Goal: Task Accomplishment & Management: Use online tool/utility

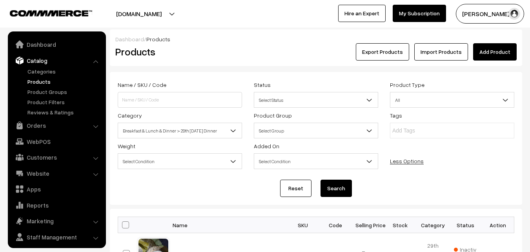
scroll to position [400, 0]
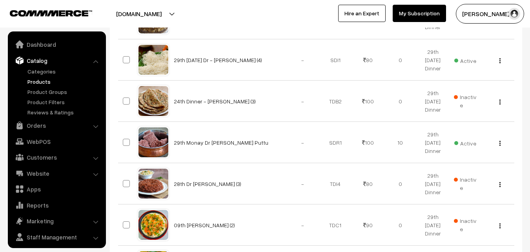
click at [35, 118] on link "Orders" at bounding box center [56, 125] width 93 height 14
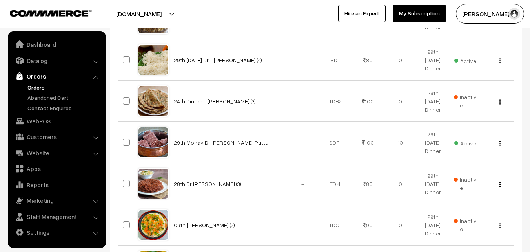
click at [37, 89] on link "Orders" at bounding box center [65, 87] width 78 height 8
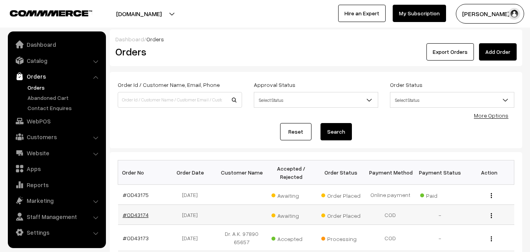
click at [141, 214] on link "#OD43174" at bounding box center [136, 214] width 26 height 7
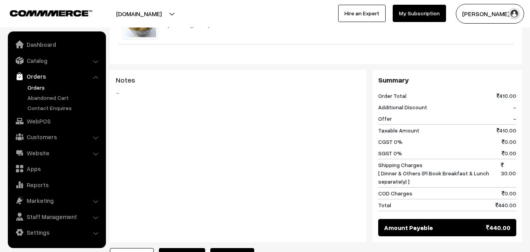
scroll to position [432, 0]
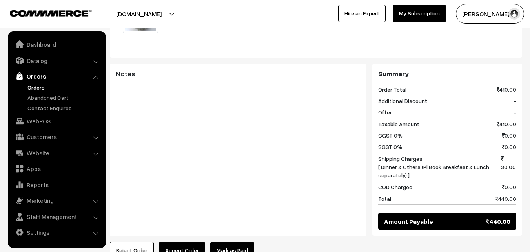
click at [191, 241] on button "Accept Order" at bounding box center [182, 249] width 46 height 17
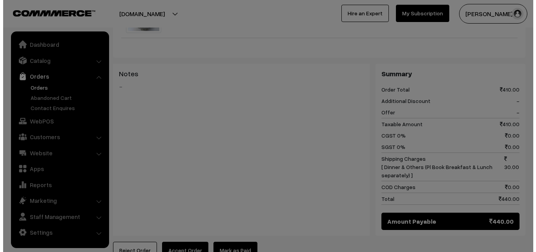
scroll to position [434, 0]
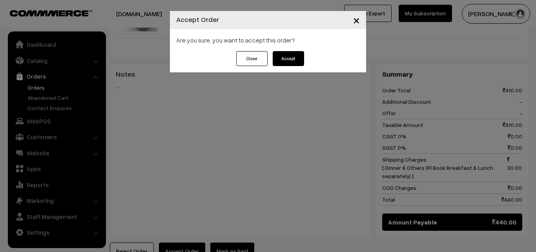
click at [290, 61] on button "Accept" at bounding box center [288, 58] width 31 height 15
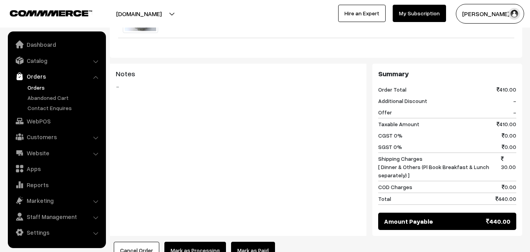
click at [196, 241] on button "Mark as Processing" at bounding box center [196, 249] width 62 height 17
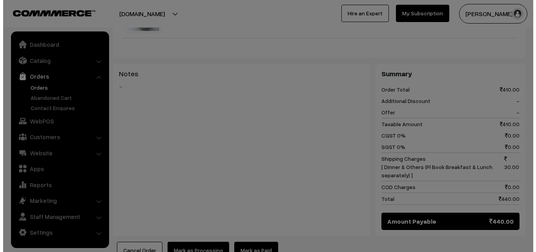
scroll to position [434, 0]
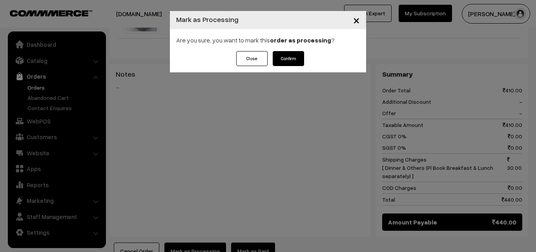
click at [291, 58] on button "Confirm" at bounding box center [288, 58] width 31 height 15
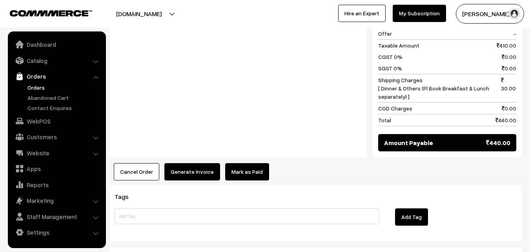
click at [204, 163] on button "Generate Invoice" at bounding box center [193, 171] width 56 height 17
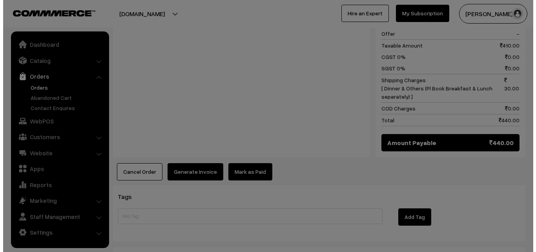
scroll to position [513, 0]
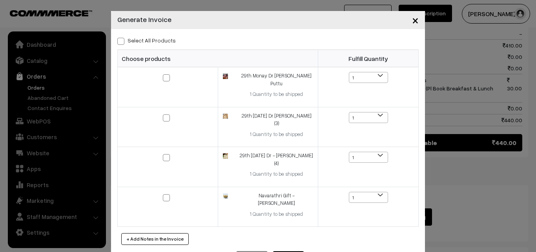
click at [117, 42] on span at bounding box center [120, 41] width 7 height 7
click at [117, 42] on input "Select All Products" at bounding box center [119, 39] width 5 height 5
checkbox input "true"
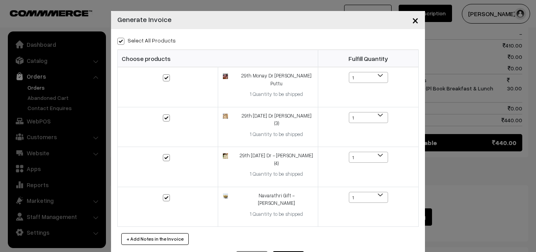
checkbox input "true"
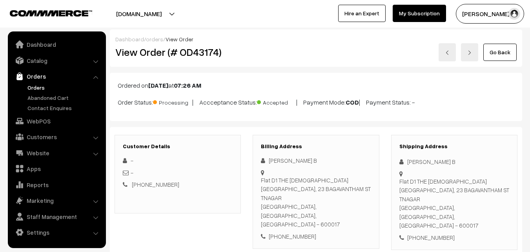
scroll to position [510, 0]
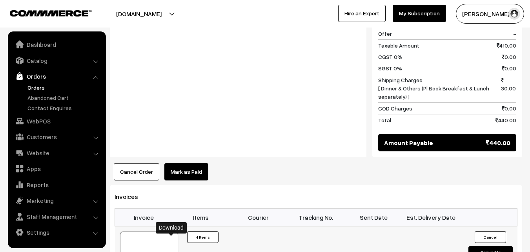
click at [37, 139] on link "Customers" at bounding box center [56, 137] width 93 height 14
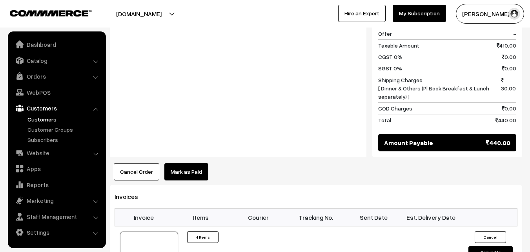
click at [54, 121] on link "Customers" at bounding box center [65, 119] width 78 height 8
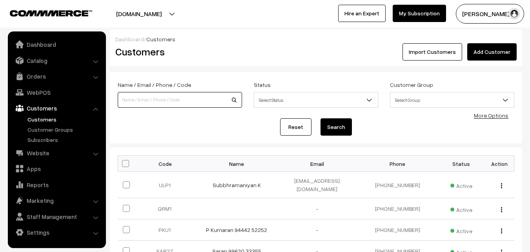
click at [143, 101] on input at bounding box center [180, 100] width 124 height 16
type input "9500029491"
click at [321, 118] on button "Search" at bounding box center [336, 126] width 31 height 17
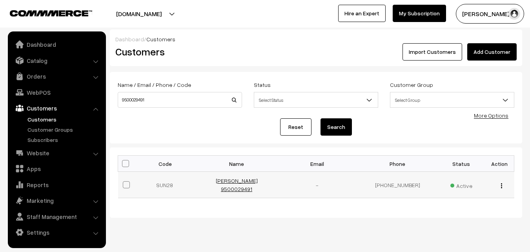
click at [233, 181] on link "[PERSON_NAME] 9500029491" at bounding box center [237, 184] width 42 height 15
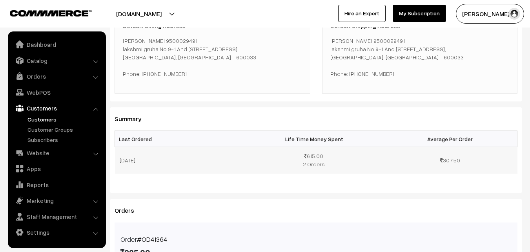
scroll to position [157, 0]
click at [37, 90] on link "WebPOS" at bounding box center [56, 92] width 93 height 14
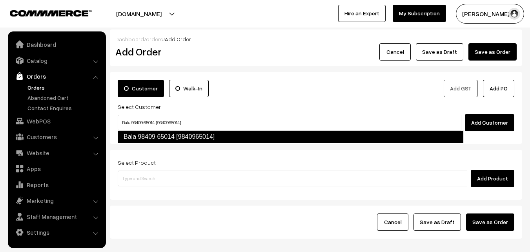
type input "Bala 98409 65014 [9840965014]"
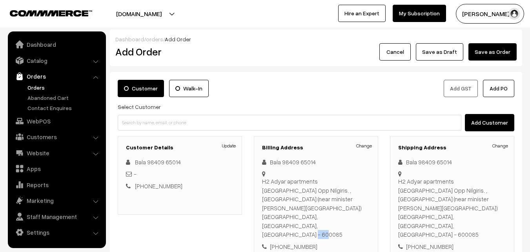
drag, startPoint x: 329, startPoint y: 210, endPoint x: 362, endPoint y: 208, distance: 32.6
click at [362, 208] on div "H2 Adyar apartments 5th Main Road , Kottur Gardens Opp Nilgiris. , Kotturpuram …" at bounding box center [316, 208] width 108 height 62
click at [32, 119] on link "WebPOS" at bounding box center [56, 121] width 93 height 14
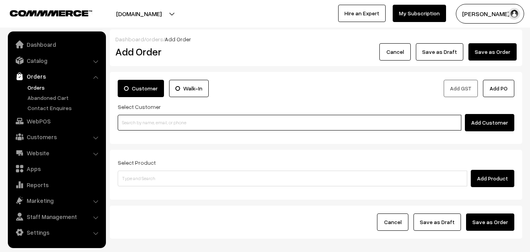
click at [141, 121] on input at bounding box center [290, 123] width 344 height 16
paste input "+91 95000 29491"
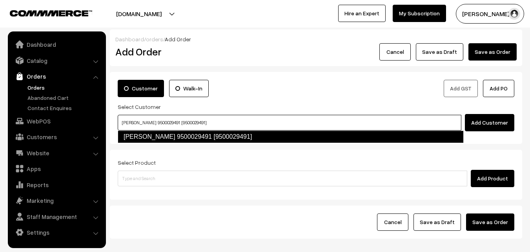
type input "Sundarajan 9500029491 [9500029491]"
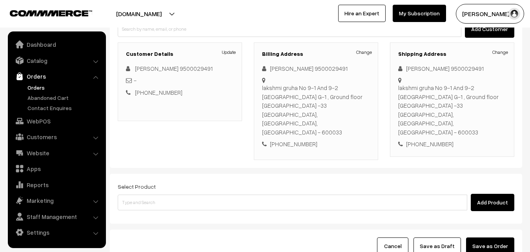
scroll to position [118, 0]
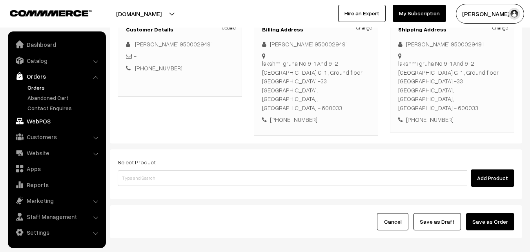
click at [43, 123] on link "WebPOS" at bounding box center [56, 121] width 93 height 14
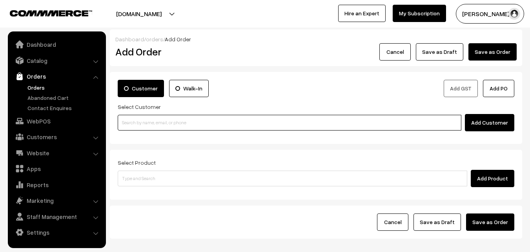
click at [150, 128] on input at bounding box center [290, 123] width 344 height 16
paste input "+91 98409 65014"
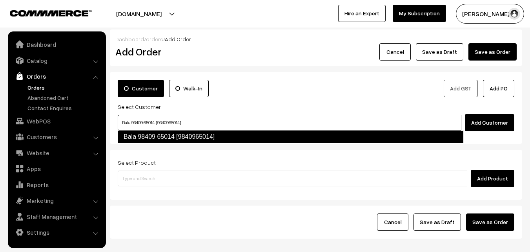
type input "Bala 98409 65014 [9840965014]"
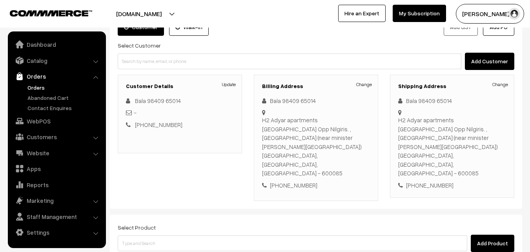
scroll to position [118, 0]
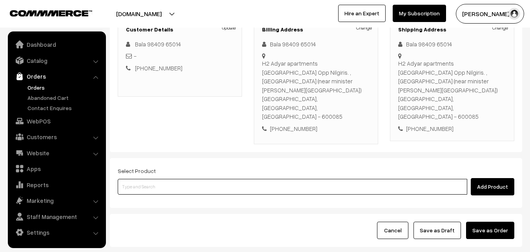
click at [204, 179] on input at bounding box center [293, 187] width 350 height 16
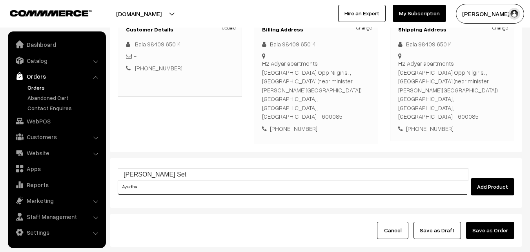
type input "Ayudha Pooja Neivedhyam Set"
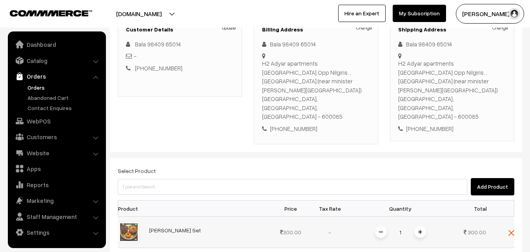
scroll to position [236, 0]
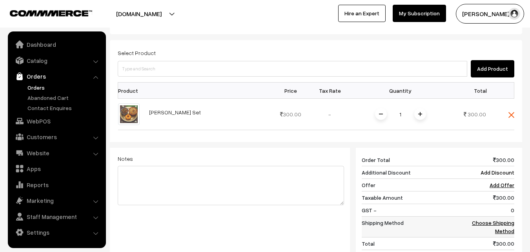
click at [493, 219] on link "Choose Shipping Method" at bounding box center [493, 226] width 42 height 15
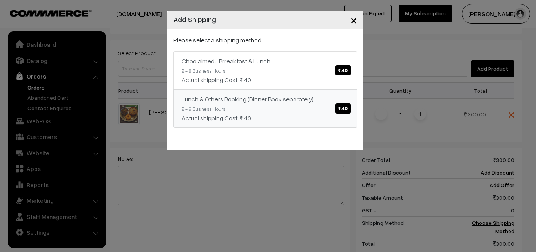
click at [342, 107] on span "₹.40" at bounding box center [343, 108] width 15 height 10
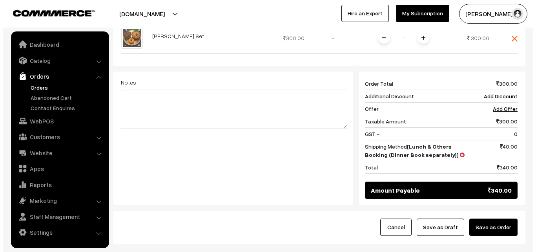
scroll to position [314, 0]
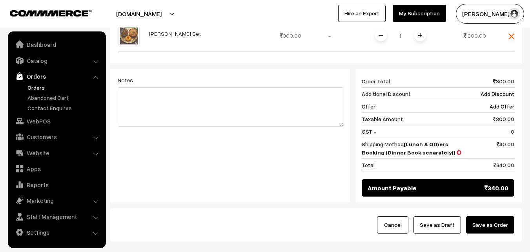
click at [494, 216] on button "Save as Order" at bounding box center [490, 224] width 48 height 17
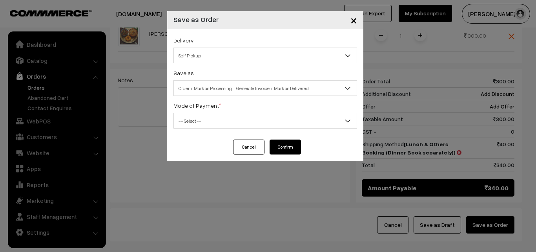
click at [221, 49] on span "Self Pickup" at bounding box center [265, 56] width 183 height 14
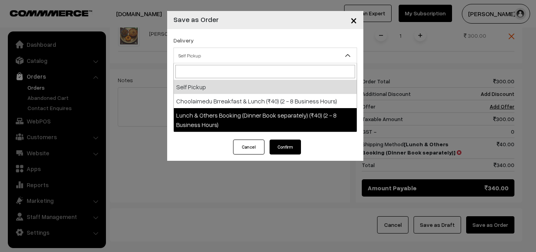
select select "LOB1"
select select "3"
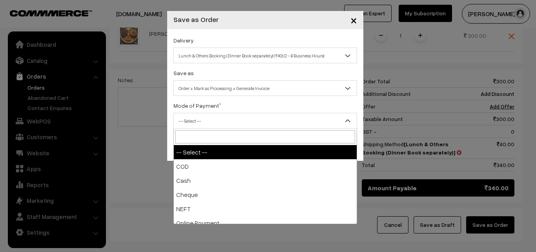
click at [249, 123] on span "-- Select --" at bounding box center [265, 121] width 183 height 14
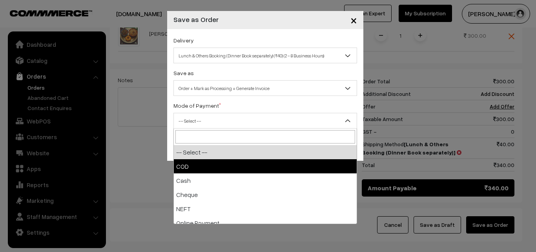
select select "1"
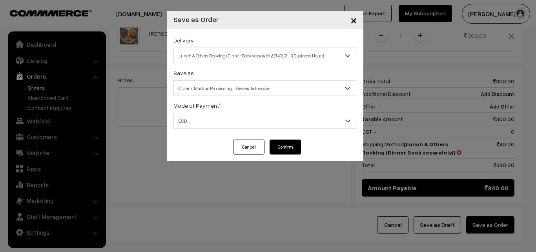
click at [300, 150] on button "Confirm" at bounding box center [285, 146] width 31 height 15
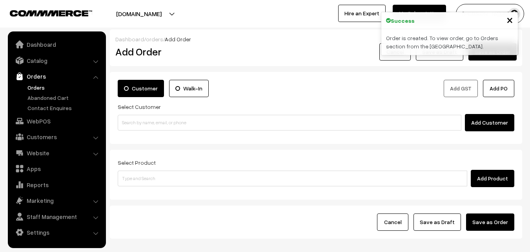
click at [41, 89] on link "Orders" at bounding box center [65, 87] width 78 height 8
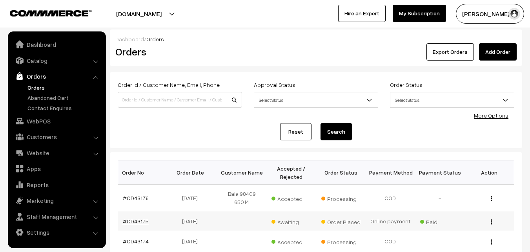
click at [138, 222] on link "#OD43175" at bounding box center [136, 221] width 26 height 7
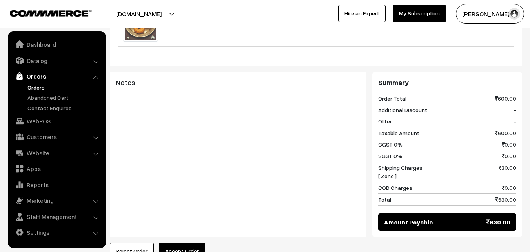
scroll to position [353, 0]
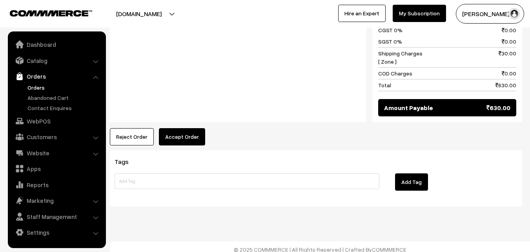
click at [174, 133] on button "Accept Order" at bounding box center [182, 136] width 46 height 17
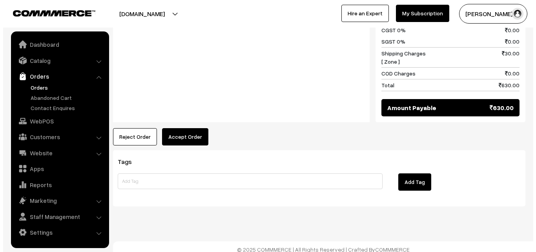
scroll to position [393, 0]
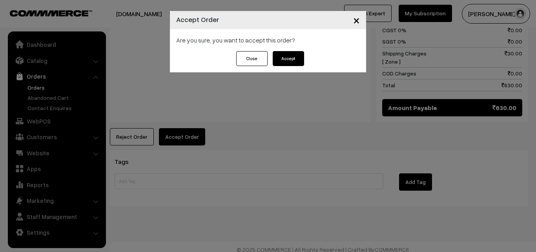
click at [286, 64] on button "Accept" at bounding box center [288, 58] width 31 height 15
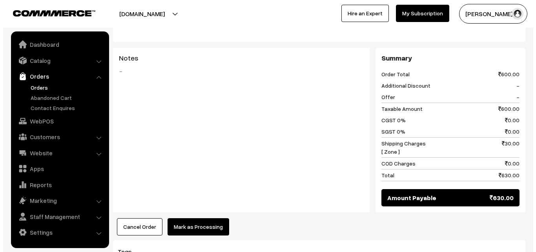
scroll to position [314, 0]
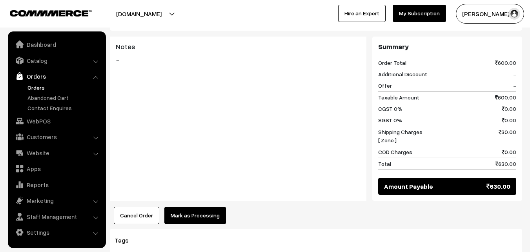
click at [195, 210] on button "Mark as Processing" at bounding box center [196, 215] width 62 height 17
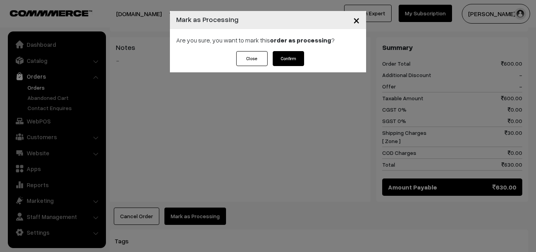
click at [288, 57] on button "Confirm" at bounding box center [288, 58] width 31 height 15
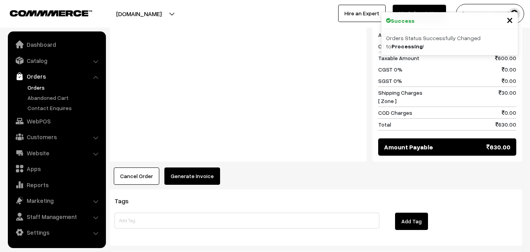
click at [204, 179] on button "Generate Invoice" at bounding box center [193, 175] width 56 height 17
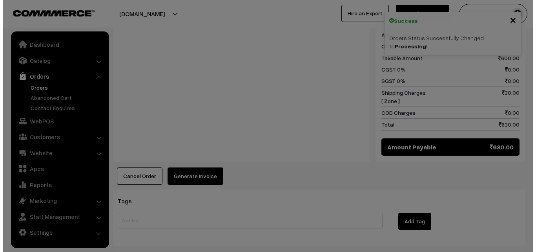
scroll to position [354, 0]
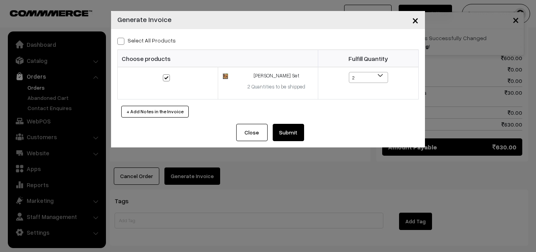
click at [119, 41] on span at bounding box center [120, 41] width 7 height 7
click at [119, 41] on input "Select All Products" at bounding box center [119, 39] width 5 height 5
checkbox input "true"
click at [285, 131] on button "Submit" at bounding box center [288, 132] width 31 height 17
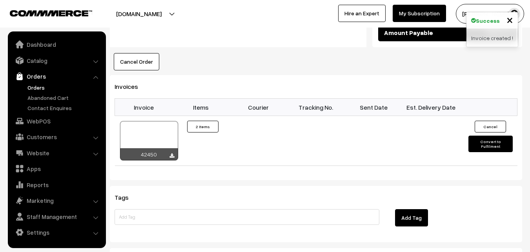
scroll to position [471, 0]
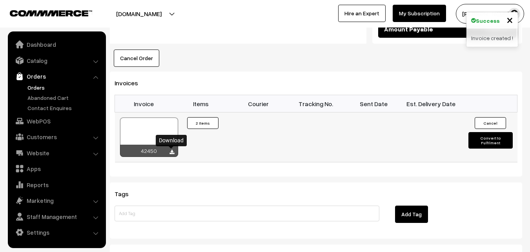
click at [172, 152] on div "42450" at bounding box center [149, 137] width 59 height 40
click at [170, 152] on icon at bounding box center [172, 152] width 5 height 5
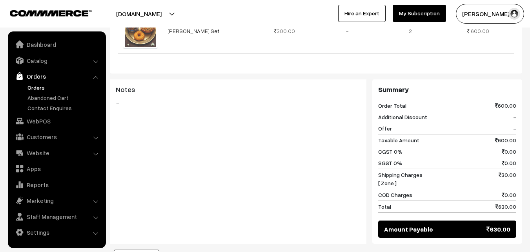
scroll to position [275, 0]
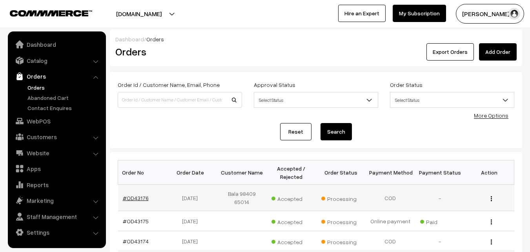
click at [137, 197] on link "#OD43176" at bounding box center [136, 197] width 26 height 7
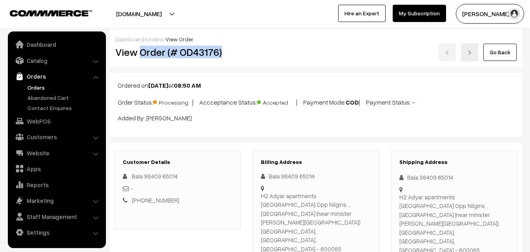
drag, startPoint x: 140, startPoint y: 54, endPoint x: 232, endPoint y: 49, distance: 91.6
click at [232, 49] on h2 "View Order (# OD43176)" at bounding box center [178, 52] width 126 height 12
copy h2 "Order (# OD43176)"
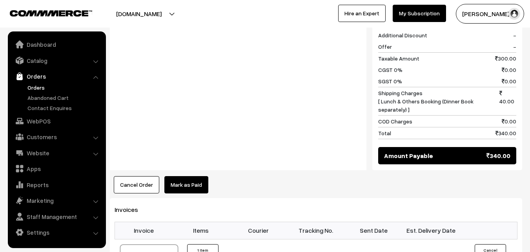
scroll to position [432, 0]
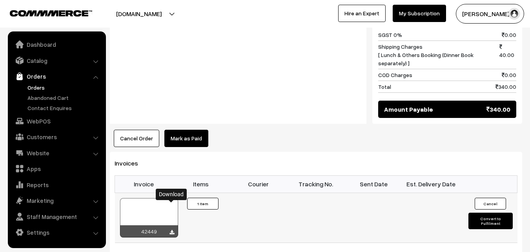
click at [170, 230] on icon at bounding box center [172, 232] width 5 height 5
click at [40, 124] on link "WebPOS" at bounding box center [56, 121] width 93 height 14
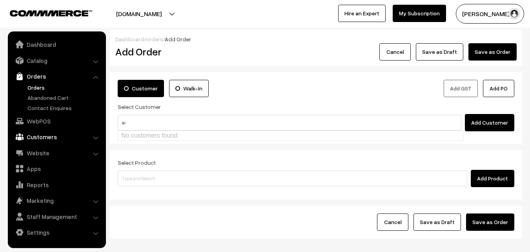
type input "i"
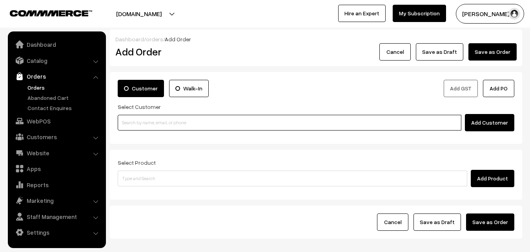
click at [222, 125] on input at bounding box center [290, 123] width 344 height 16
paste input "+91 99625 29722"
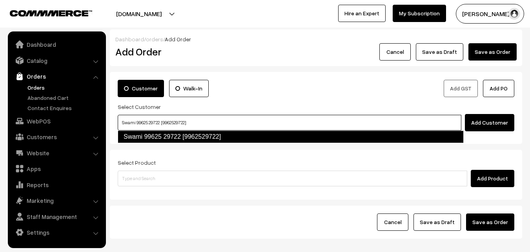
type input "Swami 99625 29722 [9962529722]"
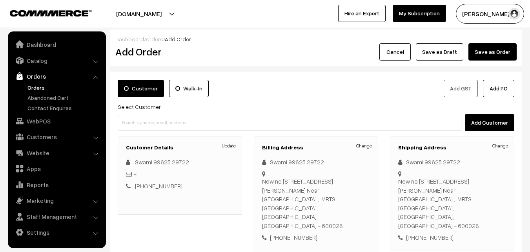
click at [361, 146] on link "Change" at bounding box center [364, 145] width 16 height 7
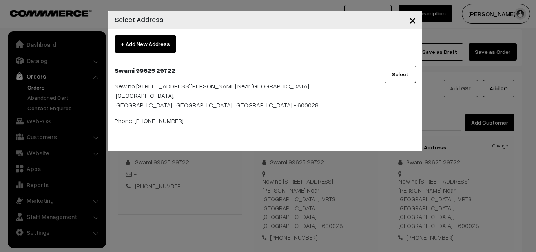
click at [411, 23] on span "×" at bounding box center [412, 20] width 7 height 15
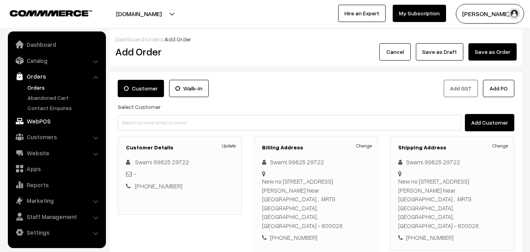
click at [40, 120] on link "WebPOS" at bounding box center [56, 121] width 93 height 14
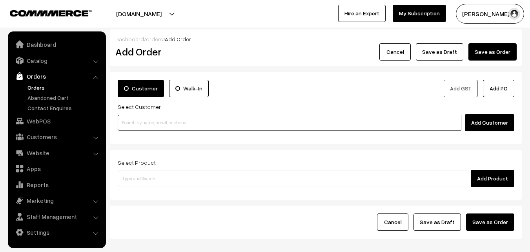
click at [182, 120] on input at bounding box center [290, 123] width 344 height 16
paste input "+91 94355 91368"
type input "Ganesh 94355 91368 [9435591368]"
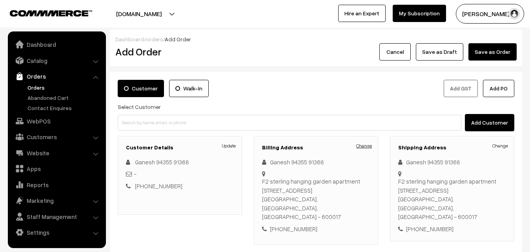
click at [366, 146] on link "Change" at bounding box center [364, 145] width 16 height 7
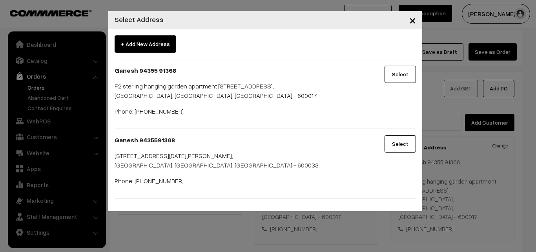
click at [412, 20] on span "×" at bounding box center [412, 20] width 7 height 15
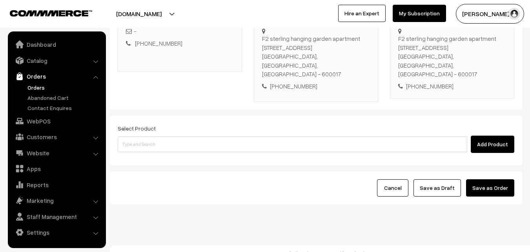
scroll to position [143, 0]
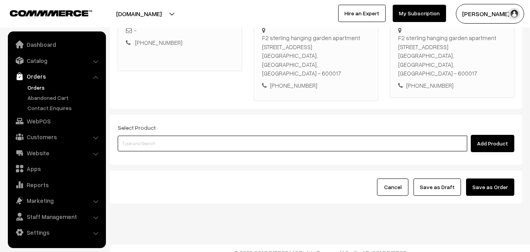
click at [220, 137] on input at bounding box center [293, 143] width 350 height 16
click at [192, 135] on input at bounding box center [293, 143] width 350 height 16
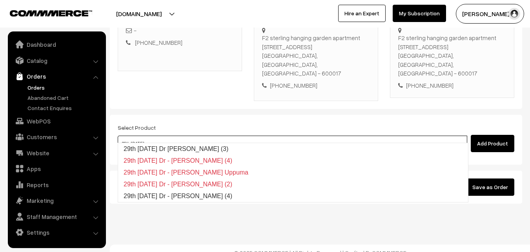
type input "29th Monday Dr Chappathi (3)"
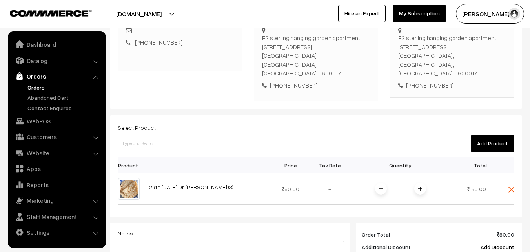
click at [165, 137] on input at bounding box center [293, 143] width 350 height 16
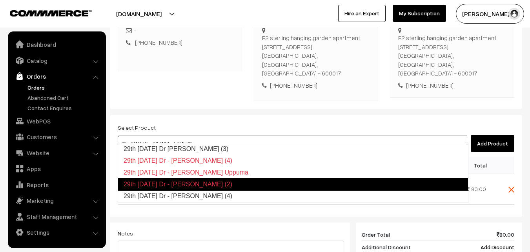
type input "29th Monday Dr - Idiyappam (4)"
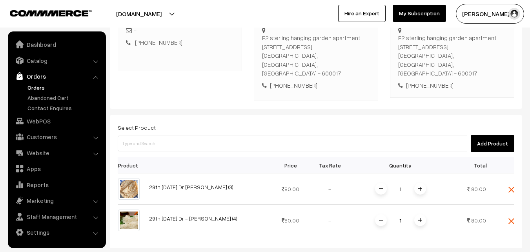
click at [233, 115] on div "Select Product Add Product Product Price Tax Rate Quantity Total 1" at bounding box center [316, 251] width 413 height 272
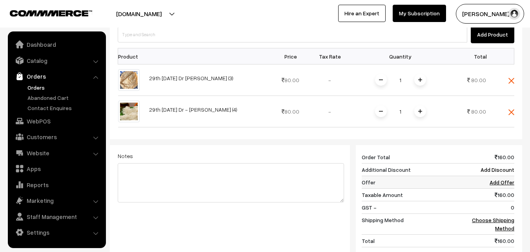
scroll to position [261, 0]
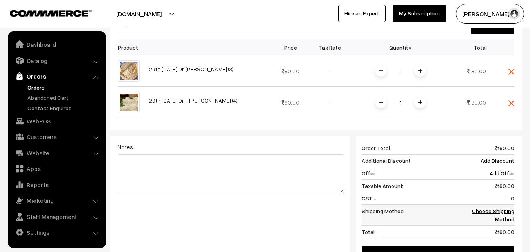
click at [512, 207] on link "Choose Shipping Method" at bounding box center [493, 214] width 42 height 15
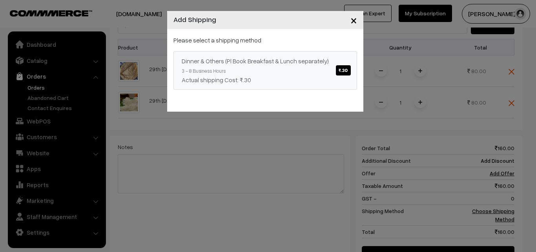
click at [344, 69] on span "₹.30" at bounding box center [343, 70] width 15 height 10
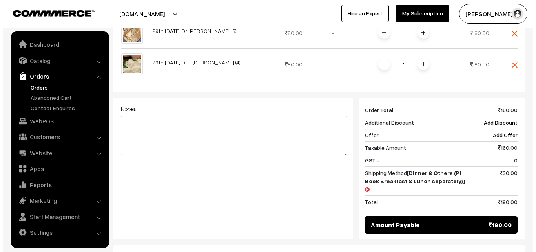
scroll to position [366, 0]
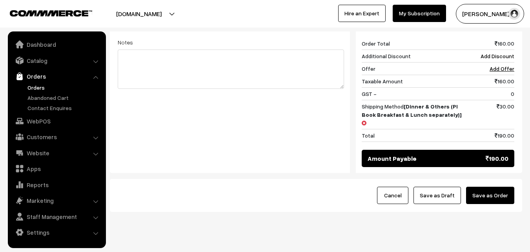
click at [476, 186] on button "Save as Order" at bounding box center [490, 194] width 48 height 17
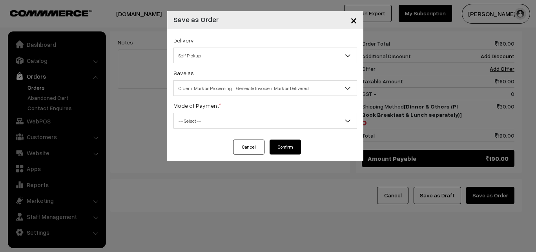
click at [244, 51] on span "Self Pickup" at bounding box center [265, 56] width 183 height 14
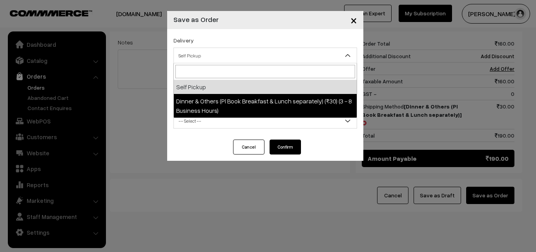
select select "DOP1"
select select "3"
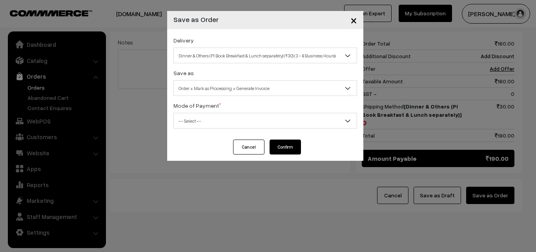
click at [263, 117] on span "-- Select --" at bounding box center [265, 121] width 183 height 14
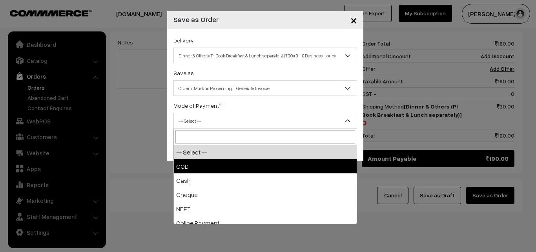
select select "1"
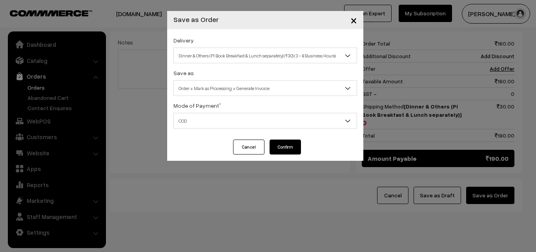
click at [281, 149] on button "Confirm" at bounding box center [285, 146] width 31 height 15
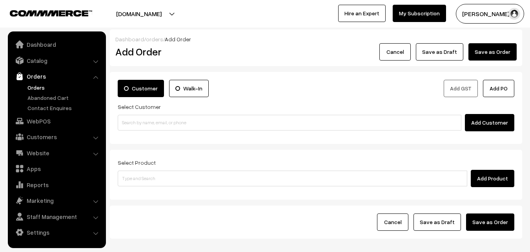
click at [41, 86] on link "Orders" at bounding box center [65, 87] width 78 height 8
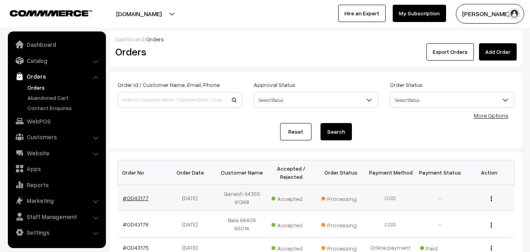
click at [142, 196] on link "#OD43177" at bounding box center [136, 197] width 26 height 7
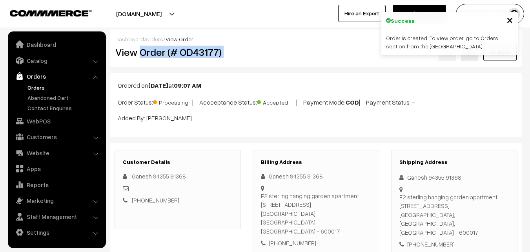
drag, startPoint x: 140, startPoint y: 52, endPoint x: 252, endPoint y: 52, distance: 112.7
click at [252, 52] on div "View Order (# OD43177) Go Back" at bounding box center [316, 52] width 413 height 18
copy div "Order (# OD43177)"
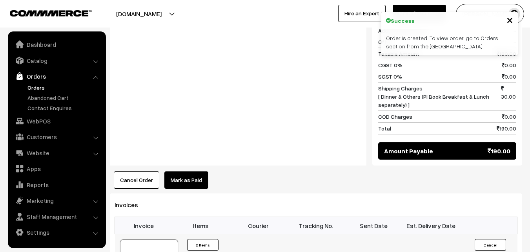
scroll to position [432, 0]
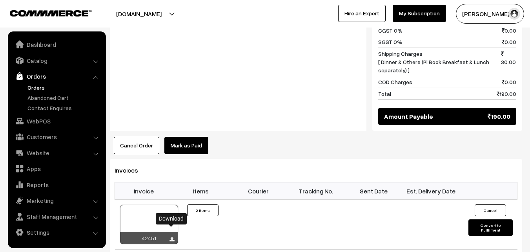
scroll to position [471, 0]
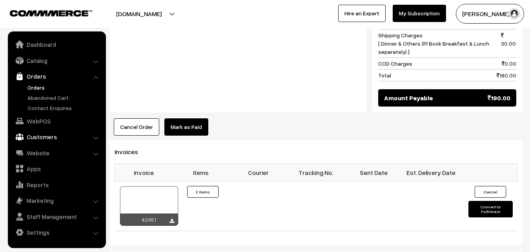
click at [37, 138] on link "Customers" at bounding box center [56, 137] width 93 height 14
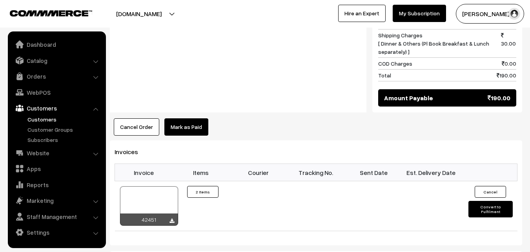
click at [38, 119] on link "Customers" at bounding box center [65, 119] width 78 height 8
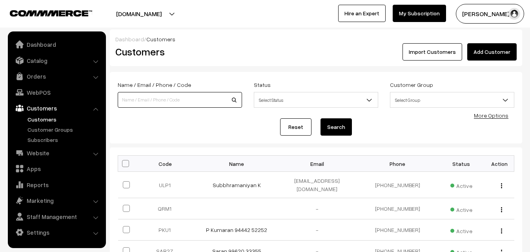
click at [177, 101] on input at bounding box center [180, 100] width 124 height 16
paste input "[PHONE_NUMBER]"
type input "9841006641"
click at [321, 118] on button "Search" at bounding box center [336, 126] width 31 height 17
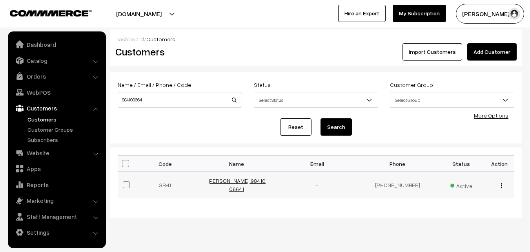
click at [245, 180] on link "[PERSON_NAME] 98410 06641" at bounding box center [237, 184] width 58 height 15
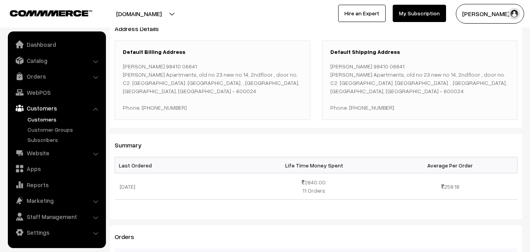
scroll to position [118, 0]
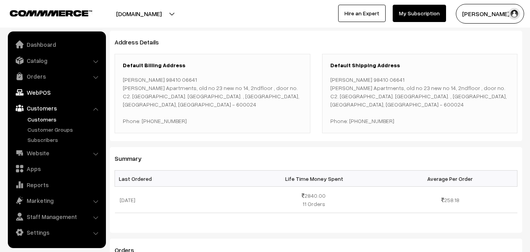
click at [33, 95] on link "WebPOS" at bounding box center [56, 92] width 93 height 14
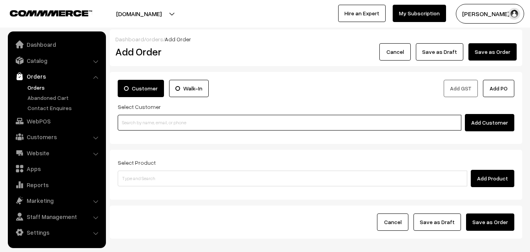
click at [192, 121] on input at bounding box center [290, 123] width 344 height 16
paste input "+91 87783 75406"
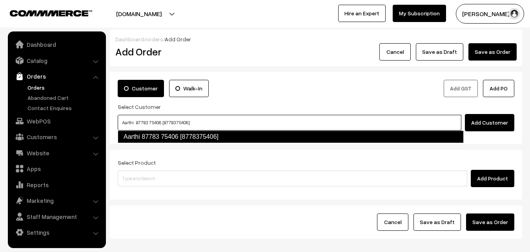
type input "Aarthi 87783 75406 [8778375406]"
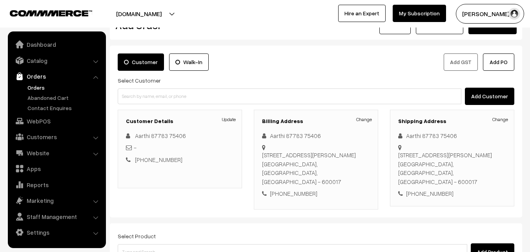
scroll to position [39, 0]
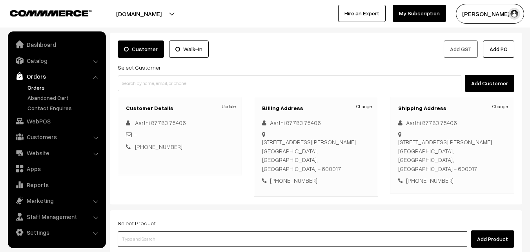
click at [159, 241] on input at bounding box center [293, 239] width 350 height 16
type input "Ayudha"
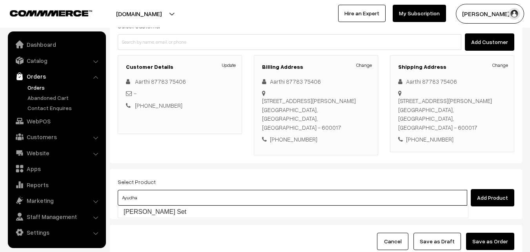
scroll to position [118, 0]
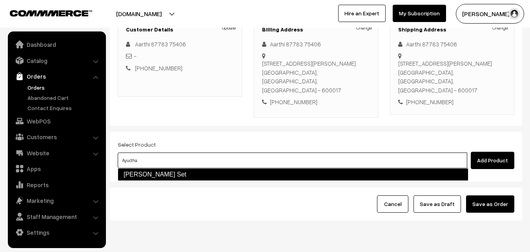
click at [152, 175] on link "Ayudha Pooja Neivedhyam Set" at bounding box center [293, 174] width 351 height 13
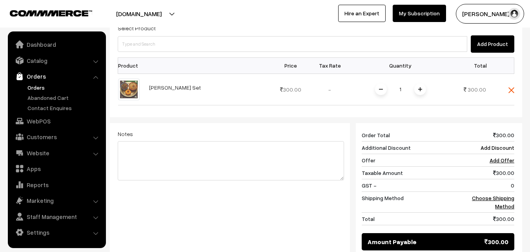
scroll to position [236, 0]
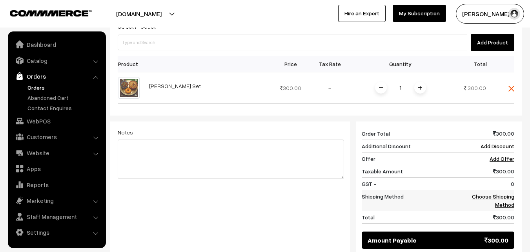
click at [486, 197] on link "Choose Shipping Method" at bounding box center [493, 200] width 42 height 15
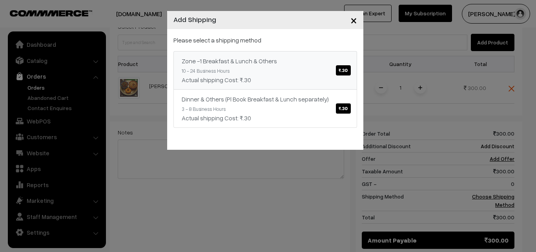
click at [347, 74] on span "₹.30" at bounding box center [343, 70] width 15 height 10
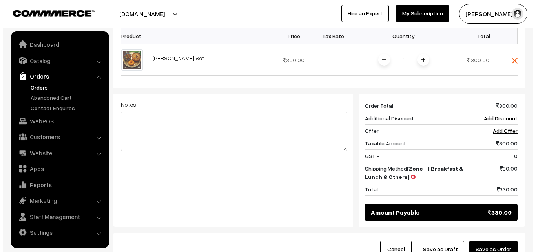
scroll to position [275, 0]
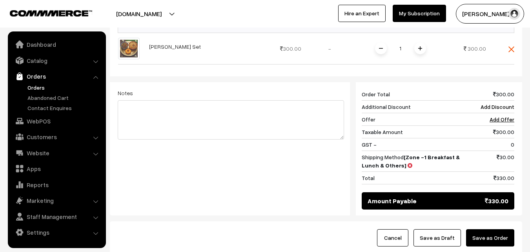
click at [496, 239] on button "Save as Order" at bounding box center [490, 237] width 48 height 17
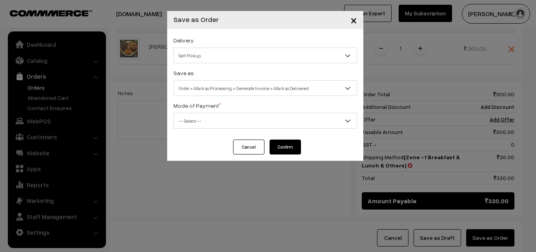
click at [233, 53] on span "Self Pickup" at bounding box center [265, 56] width 183 height 14
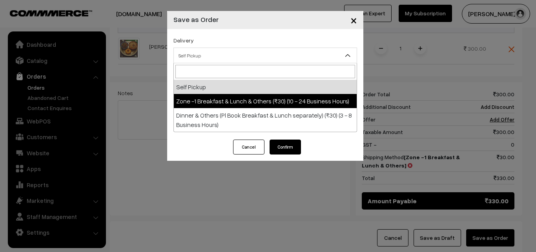
select select "ZON1"
select select "3"
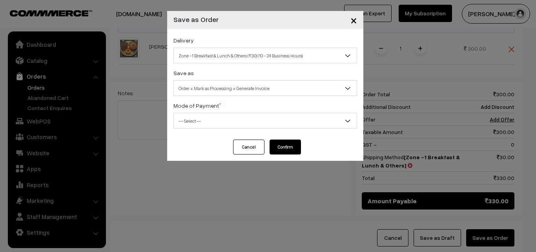
click at [230, 124] on span "-- Select --" at bounding box center [265, 121] width 183 height 14
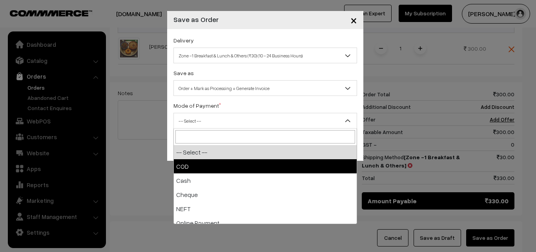
select select "1"
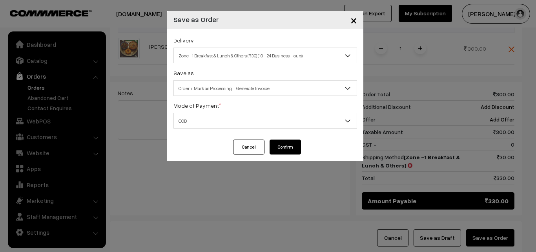
drag, startPoint x: 280, startPoint y: 146, endPoint x: 239, endPoint y: 178, distance: 51.2
click at [280, 147] on button "Confirm" at bounding box center [285, 146] width 31 height 15
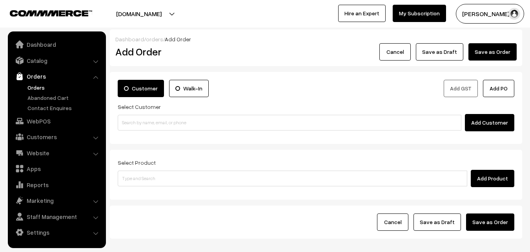
click at [31, 86] on link "Orders" at bounding box center [65, 87] width 78 height 8
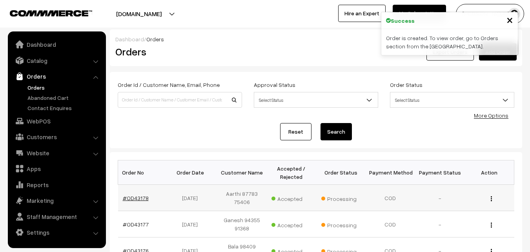
click at [138, 198] on link "#OD43178" at bounding box center [136, 197] width 26 height 7
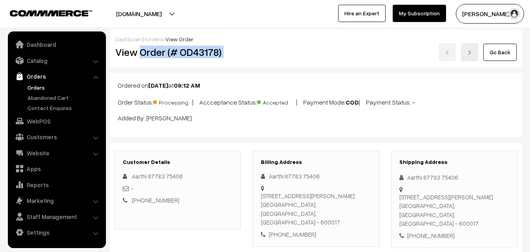
drag, startPoint x: 139, startPoint y: 52, endPoint x: 266, endPoint y: 57, distance: 126.9
click at [266, 57] on div "View Order (# OD43178) Go Back" at bounding box center [316, 52] width 413 height 18
copy div "Order (# OD43178)"
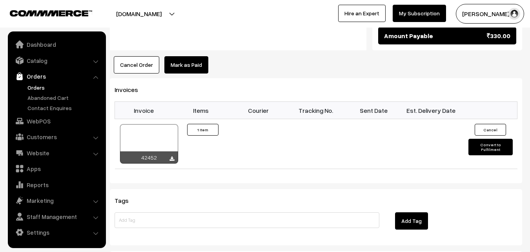
scroll to position [471, 0]
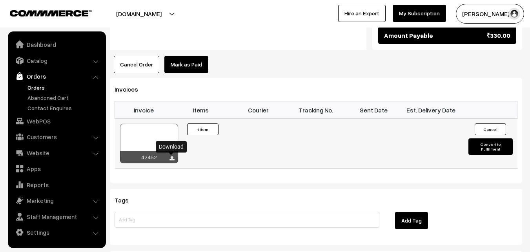
click at [172, 157] on icon at bounding box center [172, 158] width 5 height 5
click at [38, 90] on link "Orders" at bounding box center [65, 87] width 78 height 8
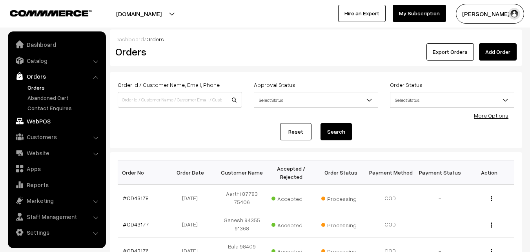
click at [37, 120] on link "WebPOS" at bounding box center [56, 121] width 93 height 14
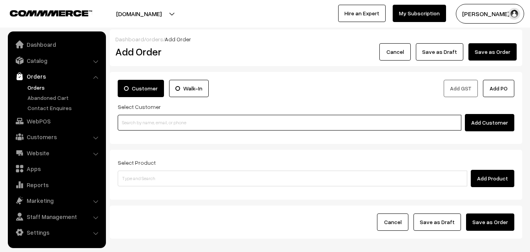
click at [209, 123] on input at bounding box center [290, 123] width 344 height 16
paste input "[PHONE_NUMBER]"
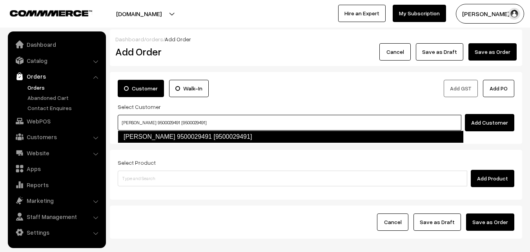
type input "[PERSON_NAME] 9500029491 [9500029491]"
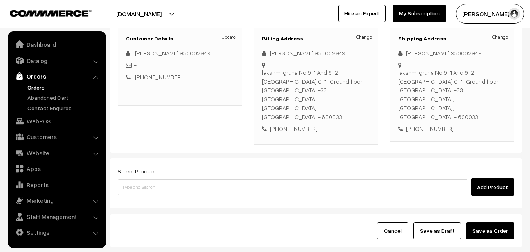
scroll to position [118, 0]
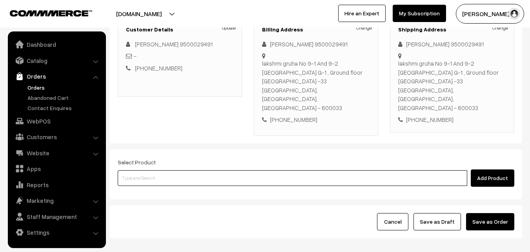
click at [210, 170] on input at bounding box center [293, 178] width 350 height 16
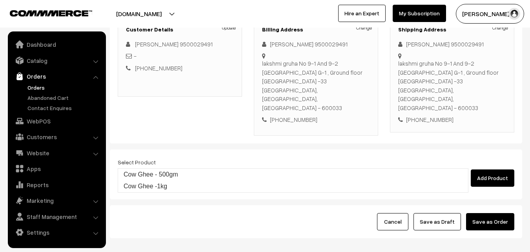
type input "Cow Ghee - 500gm"
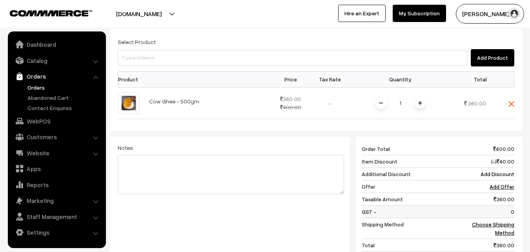
scroll to position [275, 0]
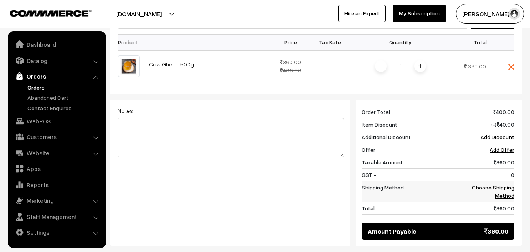
click at [508, 184] on link "Choose Shipping Method" at bounding box center [493, 191] width 42 height 15
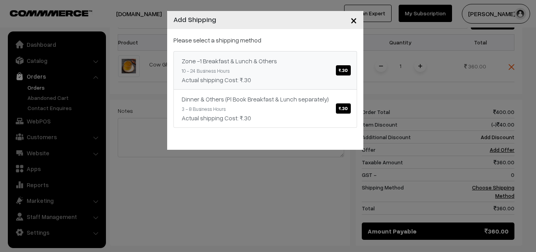
click at [343, 70] on span "₹.30" at bounding box center [343, 70] width 15 height 10
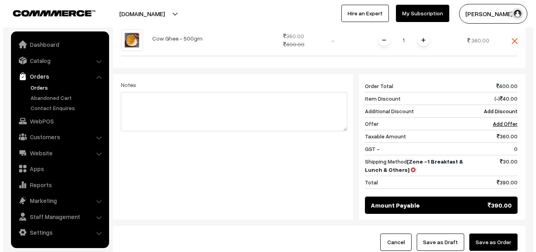
scroll to position [314, 0]
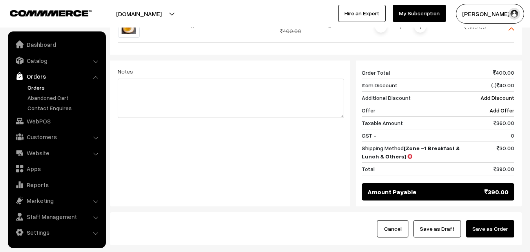
click at [485, 220] on button "Save as Order" at bounding box center [490, 228] width 48 height 17
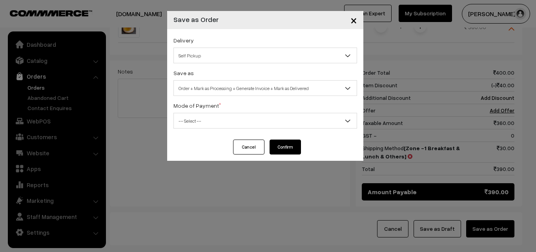
click at [225, 63] on span "Self Pickup" at bounding box center [266, 56] width 184 height 16
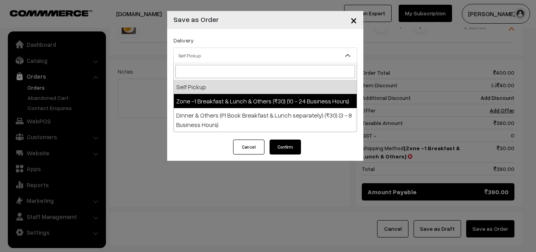
select select "ZON1"
select select "3"
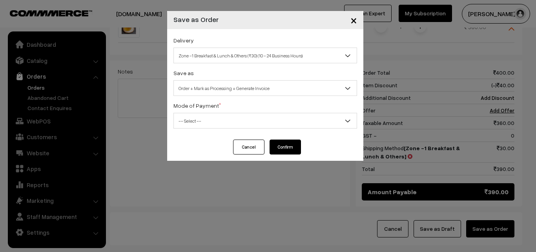
click at [233, 127] on span "-- Select --" at bounding box center [265, 121] width 183 height 14
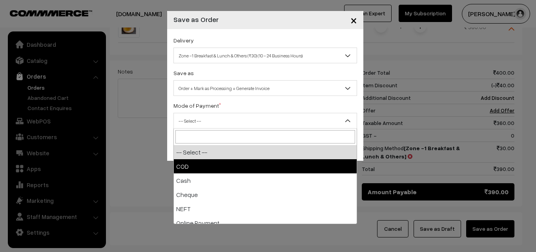
select select "1"
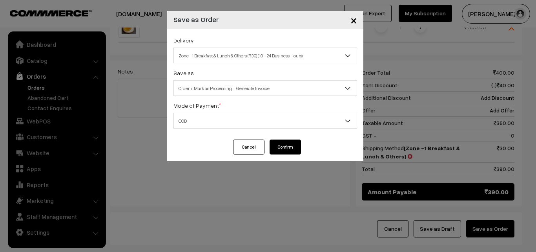
drag, startPoint x: 283, startPoint y: 147, endPoint x: 276, endPoint y: 150, distance: 7.4
click at [283, 147] on button "Confirm" at bounding box center [285, 146] width 31 height 15
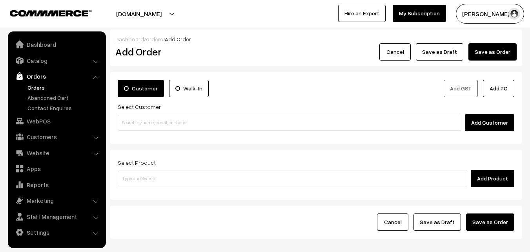
click at [34, 86] on link "Orders" at bounding box center [65, 87] width 78 height 8
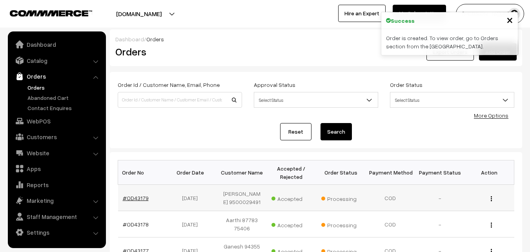
click at [144, 196] on link "#OD43179" at bounding box center [136, 197] width 26 height 7
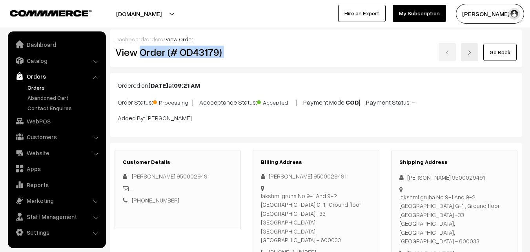
drag, startPoint x: 141, startPoint y: 55, endPoint x: 289, endPoint y: 54, distance: 147.2
click at [289, 54] on div "View Order (# OD43179) Go Back" at bounding box center [316, 52] width 413 height 18
copy div "Order (# OD43179)"
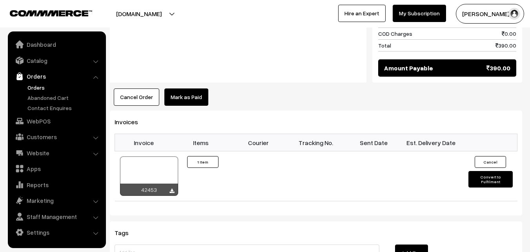
scroll to position [471, 0]
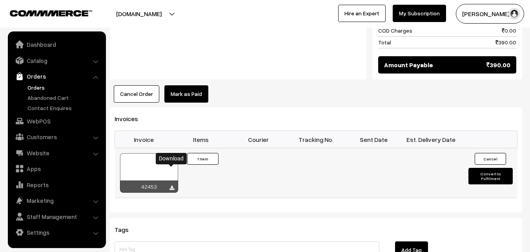
click at [173, 185] on icon at bounding box center [172, 187] width 5 height 5
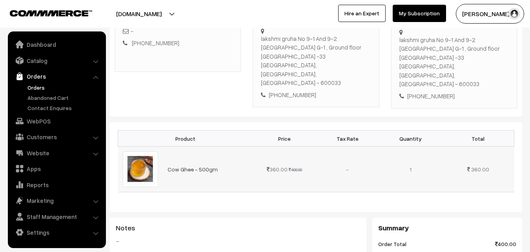
scroll to position [39, 0]
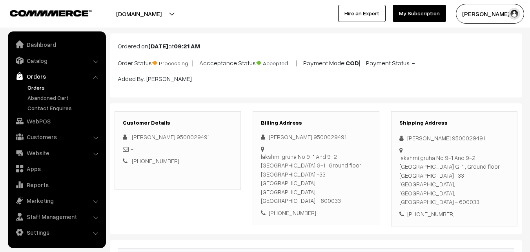
click at [42, 88] on link "Orders" at bounding box center [65, 87] width 78 height 8
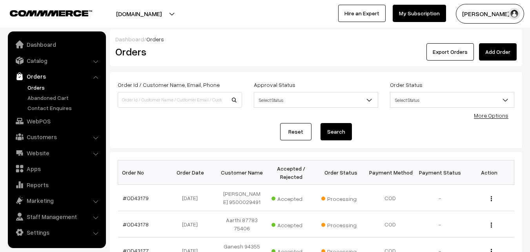
click at [45, 120] on link "WebPOS" at bounding box center [56, 121] width 93 height 14
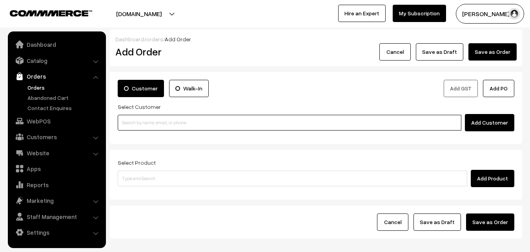
click at [198, 127] on input at bounding box center [290, 123] width 344 height 16
paste input "+91 99625 29722"
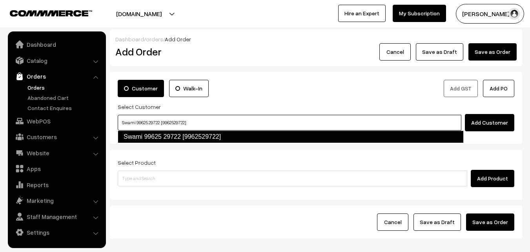
type input "Swami 99625 29722 [9962529722]"
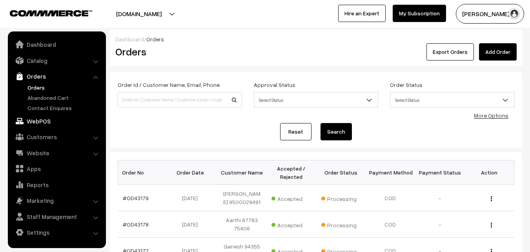
click at [43, 119] on link "WebPOS" at bounding box center [56, 121] width 93 height 14
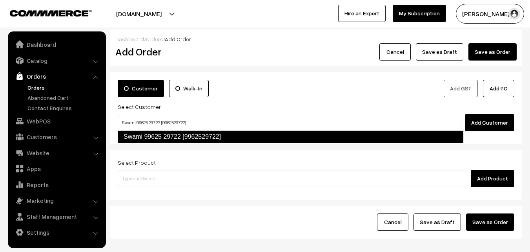
type input "Swami 99625 29722 [9962529722]"
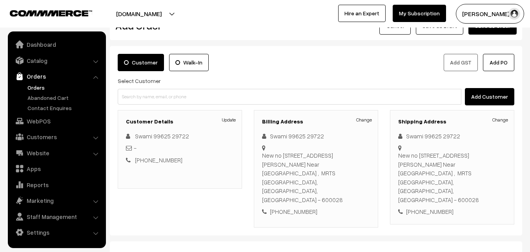
scroll to position [39, 0]
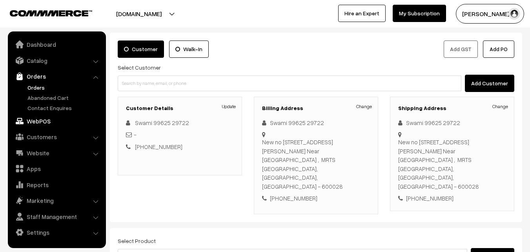
click at [25, 121] on link "WebPOS" at bounding box center [56, 121] width 93 height 14
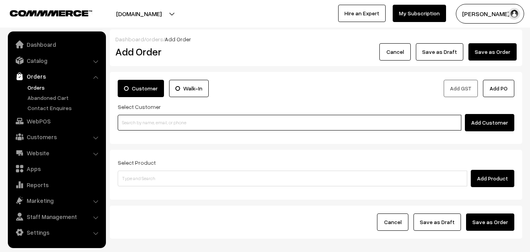
click at [211, 121] on input at bounding box center [290, 123] width 344 height 16
paste input "[PHONE_NUMBER]"
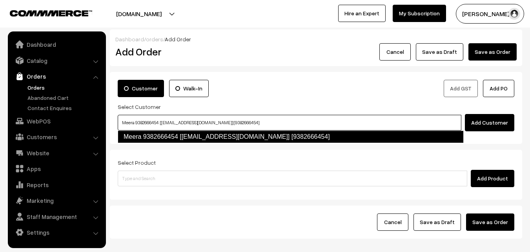
type input "Meera 9382666454 [[EMAIL_ADDRESS][DOMAIN_NAME]] [9382666454]"
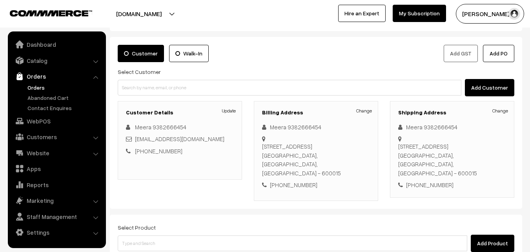
scroll to position [118, 0]
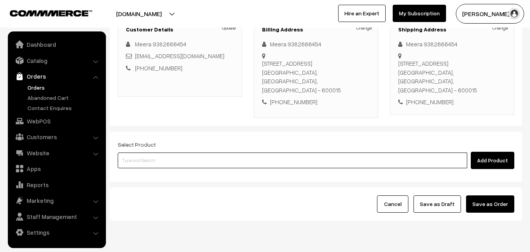
click at [237, 154] on input at bounding box center [293, 160] width 350 height 16
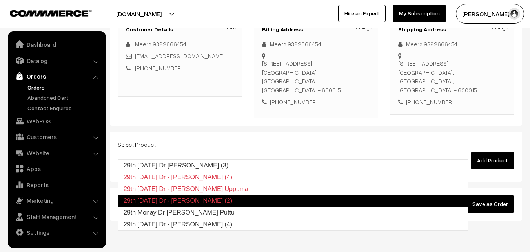
type input "29th Monay Dr [PERSON_NAME] Puttu"
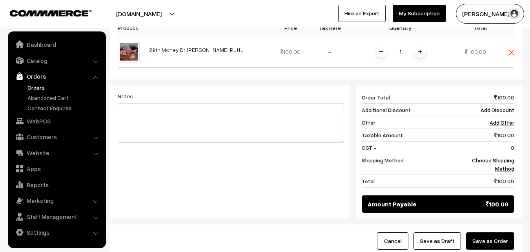
scroll to position [275, 0]
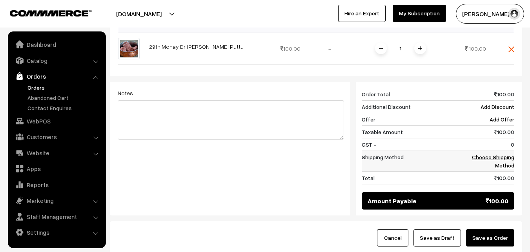
click at [491, 154] on link "Choose Shipping Method" at bounding box center [493, 161] width 42 height 15
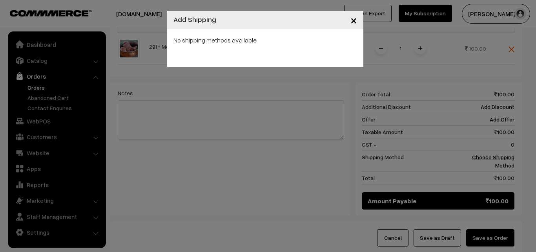
drag, startPoint x: 354, startPoint y: 22, endPoint x: 388, endPoint y: 21, distance: 34.6
click at [355, 22] on span "×" at bounding box center [354, 20] width 7 height 15
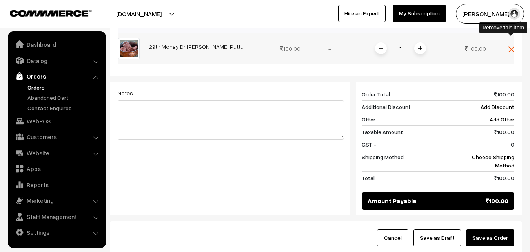
click at [511, 46] on img at bounding box center [512, 49] width 6 height 6
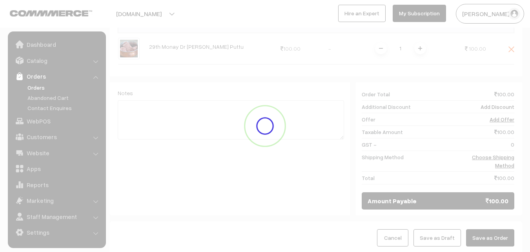
scroll to position [134, 0]
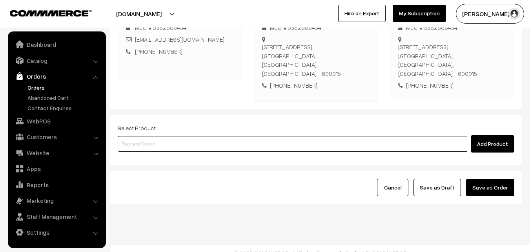
click at [221, 137] on input at bounding box center [293, 144] width 350 height 16
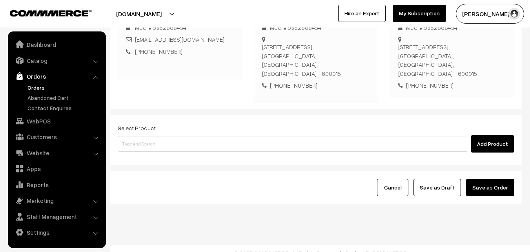
drag, startPoint x: 160, startPoint y: 123, endPoint x: 160, endPoint y: 129, distance: 5.5
click at [160, 126] on div "Select Product Add Product" at bounding box center [316, 137] width 397 height 29
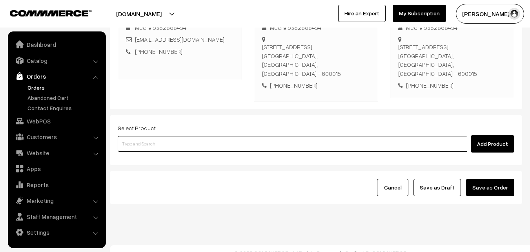
click at [160, 137] on input at bounding box center [293, 144] width 350 height 16
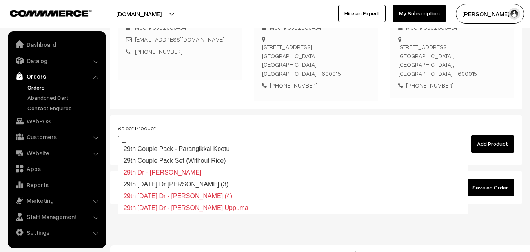
type input "2"
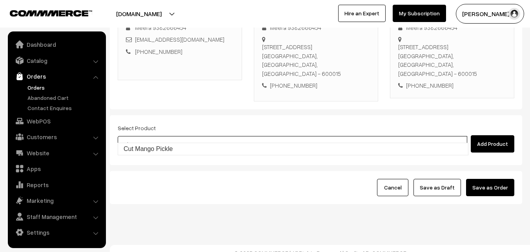
type input "Cut Mango Pickle"
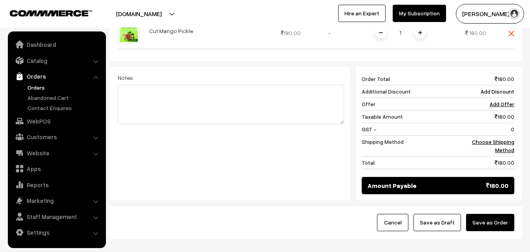
scroll to position [291, 0]
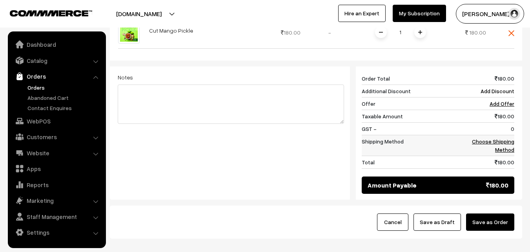
click at [502, 140] on link "Choose Shipping Method" at bounding box center [493, 145] width 42 height 15
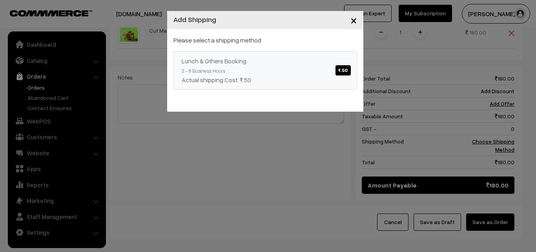
click at [340, 73] on span "₹.50" at bounding box center [343, 70] width 15 height 10
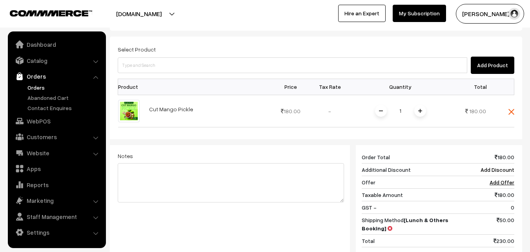
scroll to position [208, 0]
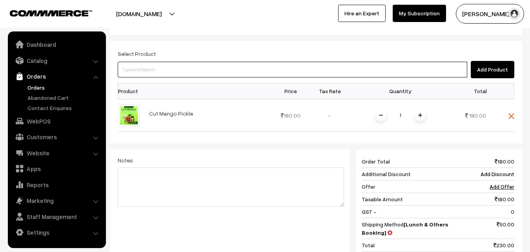
click at [213, 62] on input at bounding box center [293, 70] width 350 height 16
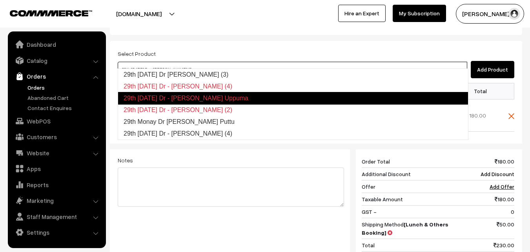
type input "29th Monay Dr Red Rice Puttu"
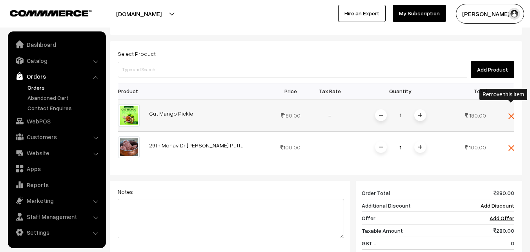
click at [510, 113] on img at bounding box center [512, 116] width 6 height 6
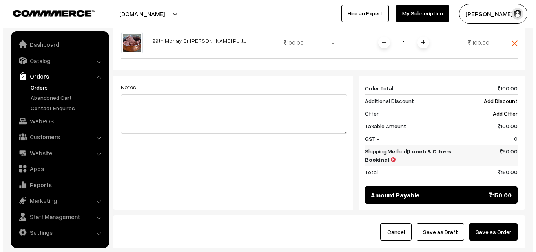
scroll to position [287, 0]
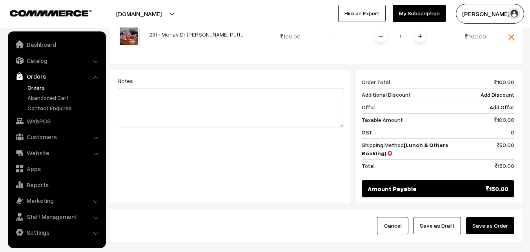
click at [494, 217] on button "Save as Order" at bounding box center [490, 225] width 48 height 17
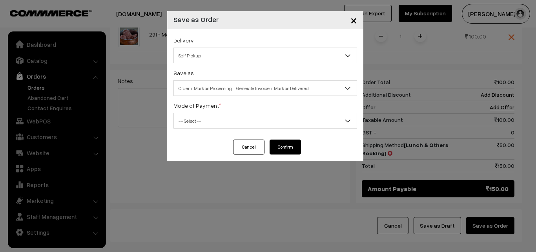
click at [318, 52] on span "Self Pickup" at bounding box center [265, 56] width 183 height 14
click at [305, 91] on span "Order + Mark as Processing + Generate Invoice + Mark as Delivered" at bounding box center [265, 88] width 183 height 14
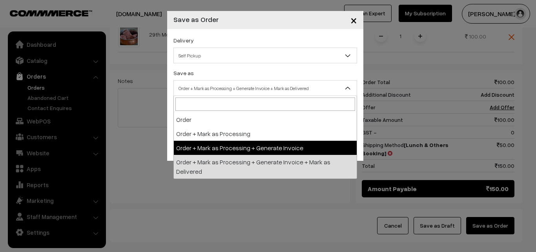
select select "3"
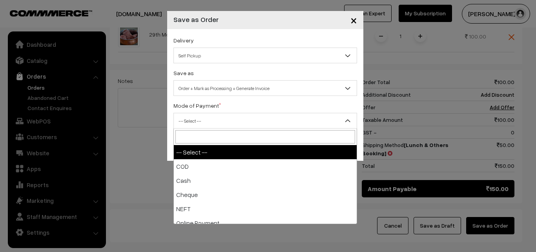
click at [301, 117] on span "-- Select --" at bounding box center [265, 121] width 183 height 14
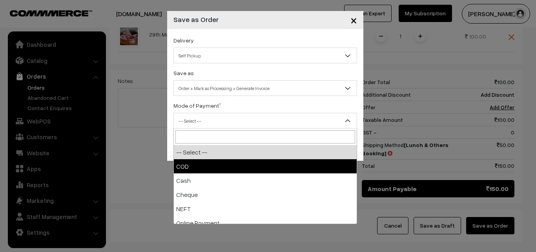
select select "1"
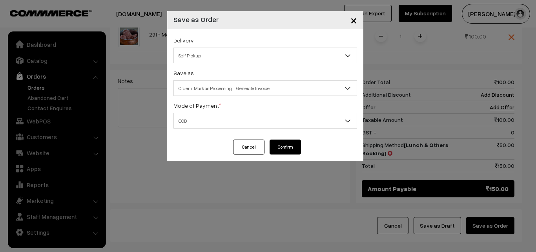
click at [294, 146] on button "Confirm" at bounding box center [285, 146] width 31 height 15
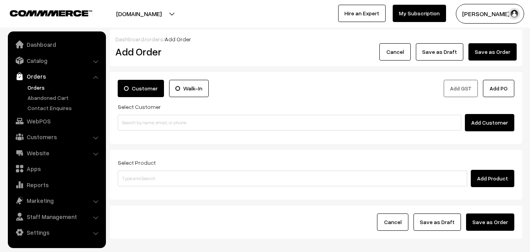
click at [30, 87] on link "Orders" at bounding box center [65, 87] width 78 height 8
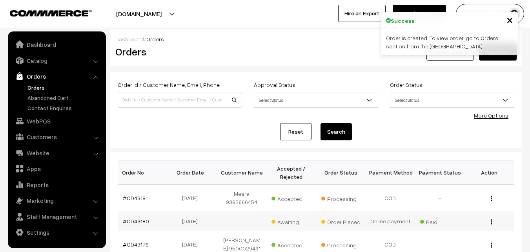
click at [140, 221] on link "#OD43180" at bounding box center [136, 221] width 26 height 7
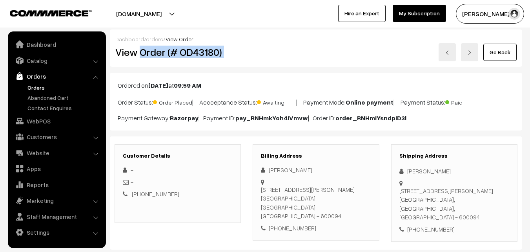
drag, startPoint x: 140, startPoint y: 56, endPoint x: 302, endPoint y: 50, distance: 162.3
click at [302, 50] on div "View Order (# OD43180) Go Back" at bounding box center [316, 52] width 413 height 18
copy div "Order (# OD43180)"
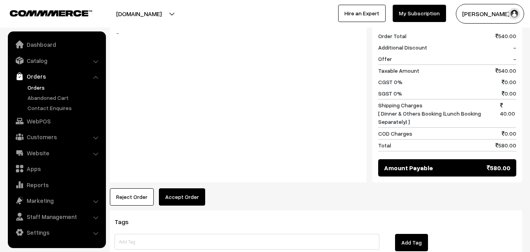
scroll to position [432, 0]
click at [199, 188] on button "Accept Order" at bounding box center [182, 196] width 46 height 17
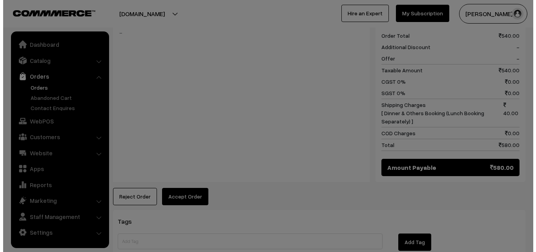
scroll to position [434, 0]
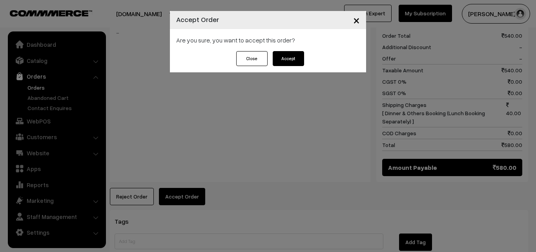
click at [286, 58] on button "Accept" at bounding box center [288, 58] width 31 height 15
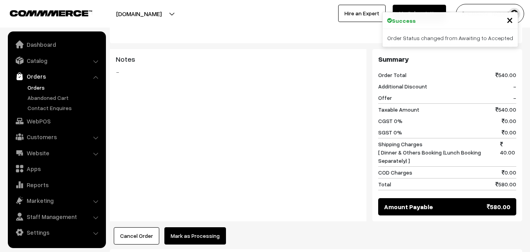
click at [189, 229] on button "Mark as Processing" at bounding box center [196, 235] width 62 height 17
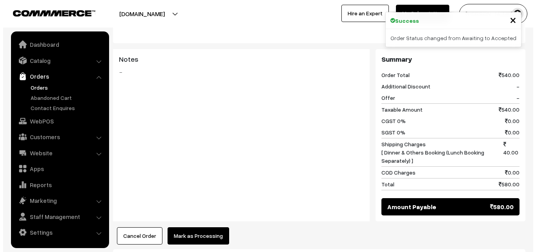
scroll to position [394, 0]
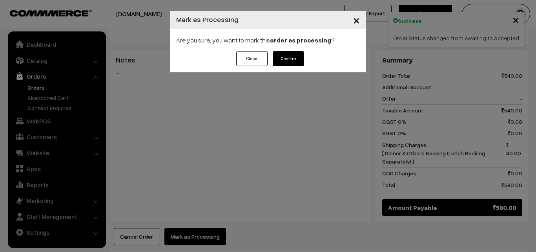
click at [279, 60] on button "Confirm" at bounding box center [288, 58] width 31 height 15
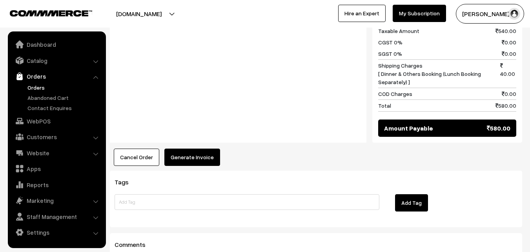
click at [196, 148] on button "Generate Invoice" at bounding box center [193, 156] width 56 height 17
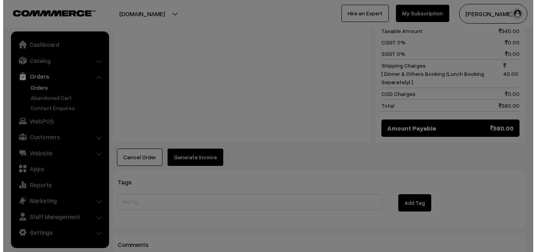
scroll to position [473, 0]
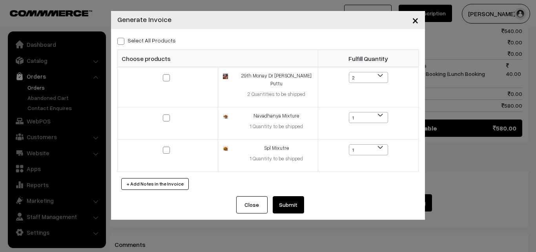
click at [123, 43] on span at bounding box center [120, 41] width 7 height 7
click at [122, 42] on input "Select All Products" at bounding box center [119, 39] width 5 height 5
checkbox input "true"
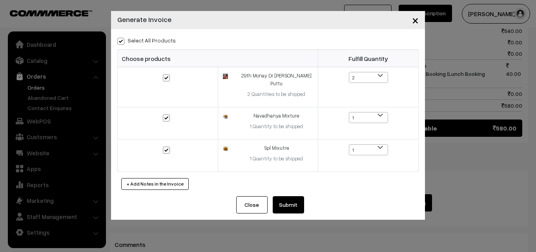
checkbox input "true"
click at [300, 197] on button "Submit" at bounding box center [288, 204] width 31 height 17
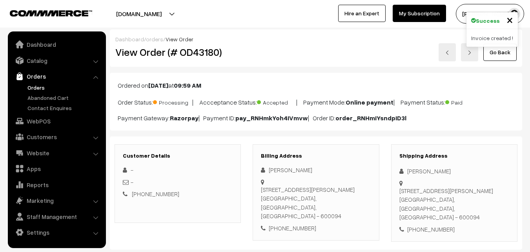
scroll to position [471, 0]
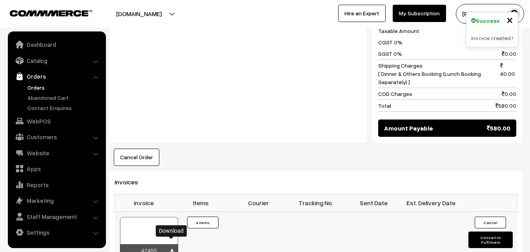
click at [174, 249] on icon at bounding box center [172, 251] width 5 height 5
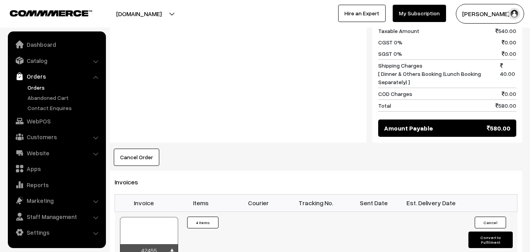
scroll to position [473, 0]
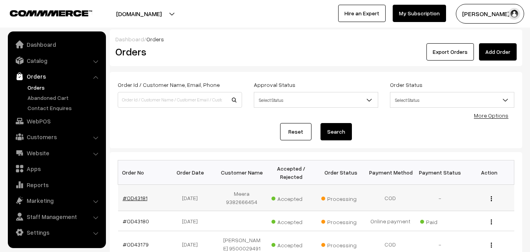
click at [134, 196] on link "#OD43181" at bounding box center [135, 197] width 25 height 7
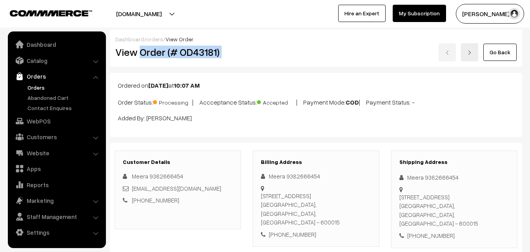
drag, startPoint x: 140, startPoint y: 53, endPoint x: 311, endPoint y: 53, distance: 170.8
click at [311, 53] on div "View Order (# OD43181) Go Back" at bounding box center [316, 52] width 413 height 18
copy div "Order (# OD43181)"
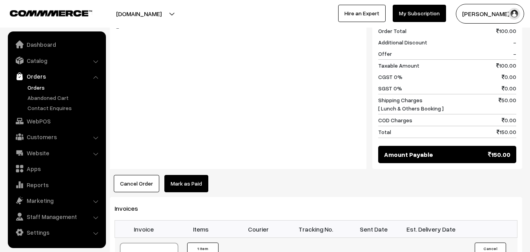
scroll to position [432, 0]
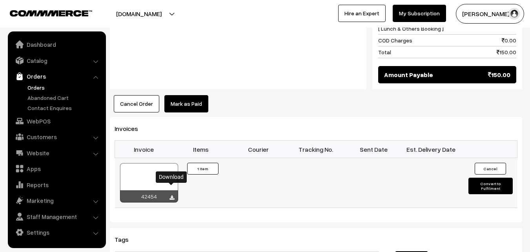
click at [172, 195] on icon at bounding box center [172, 197] width 5 height 5
click at [35, 122] on link "WebPOS" at bounding box center [56, 121] width 93 height 14
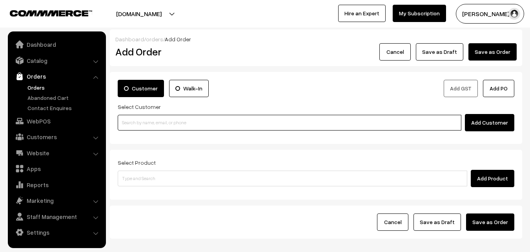
click at [134, 121] on input at bounding box center [290, 123] width 344 height 16
paste input "[PHONE_NUMBER]"
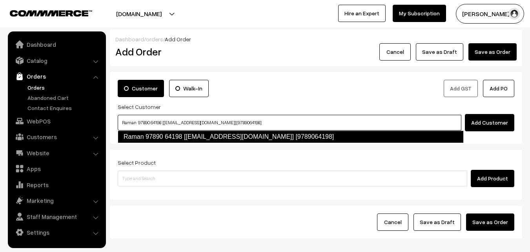
type input "Raman 97890 64198‬ [[EMAIL_ADDRESS][DOMAIN_NAME]] [9789064198]"
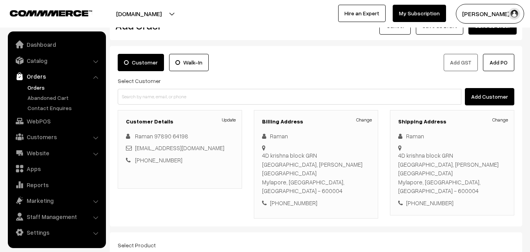
scroll to position [79, 0]
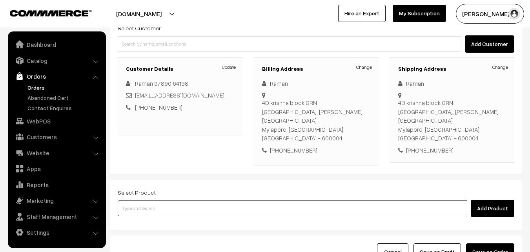
click at [210, 200] on input at bounding box center [293, 208] width 350 height 16
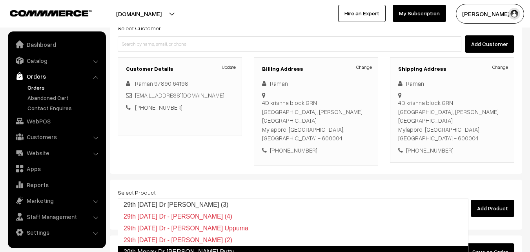
type input "29th [DATE] Dr - [PERSON_NAME] (4)"
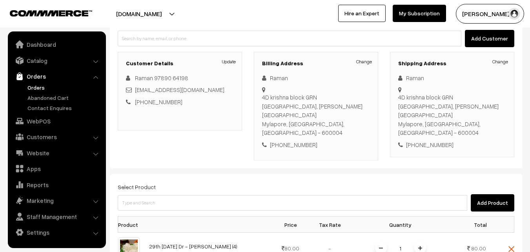
scroll to position [157, 0]
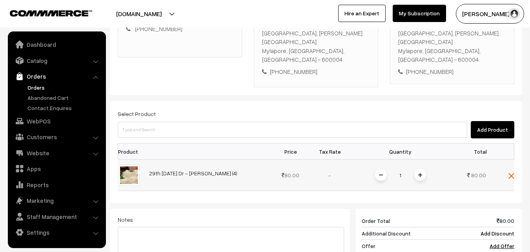
click at [420, 169] on span at bounding box center [421, 175] width 12 height 12
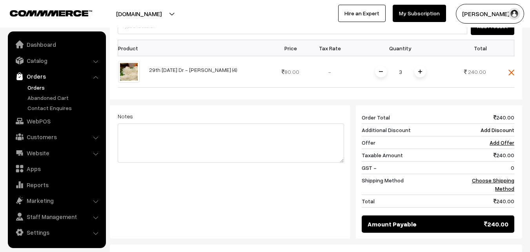
scroll to position [314, 0]
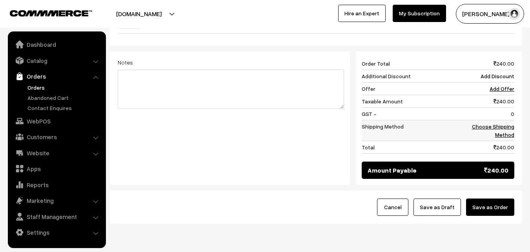
click at [495, 123] on link "Choose Shipping Method" at bounding box center [493, 130] width 42 height 15
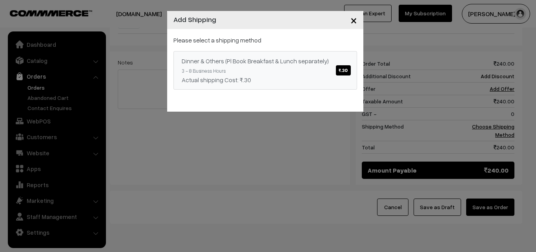
click at [346, 71] on span "₹.30" at bounding box center [343, 70] width 15 height 10
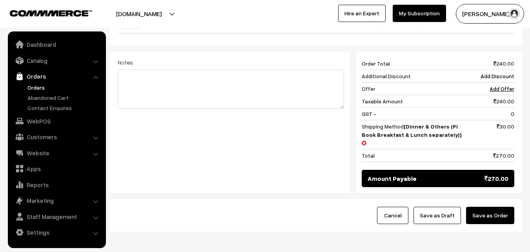
scroll to position [325, 0]
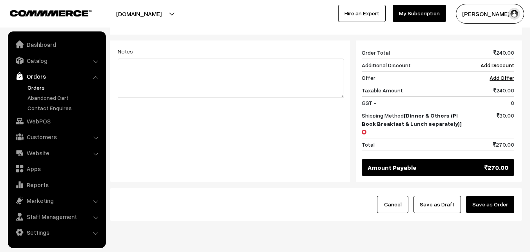
click at [277, 143] on div "Notes Giftcards ( Upgrade ) Apply" at bounding box center [231, 106] width 238 height 133
click at [495, 196] on button "Save as Order" at bounding box center [490, 204] width 48 height 17
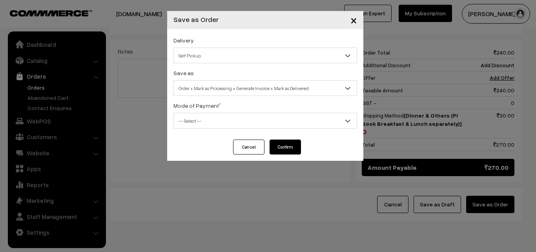
click at [311, 50] on span "Self Pickup" at bounding box center [265, 56] width 183 height 14
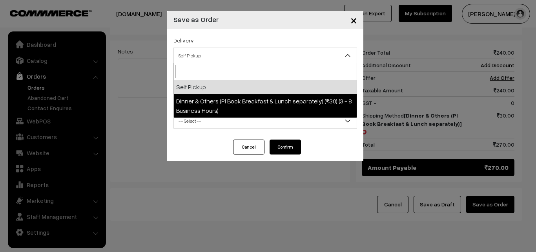
select select "DOP1"
select select "3"
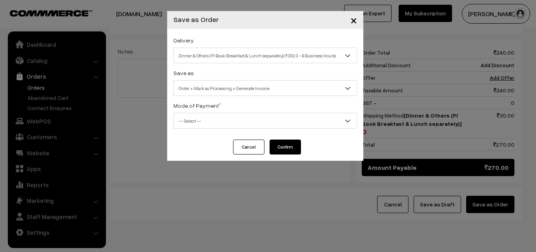
click at [305, 93] on span "Order + Mark as Processing + Generate Invoice" at bounding box center [265, 88] width 183 height 14
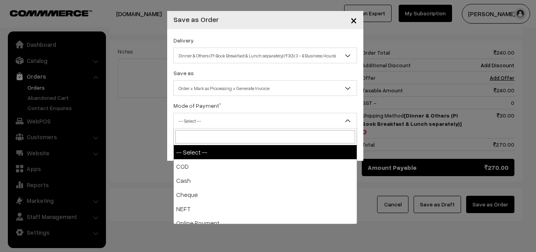
click at [299, 124] on span "-- Select --" at bounding box center [265, 121] width 183 height 14
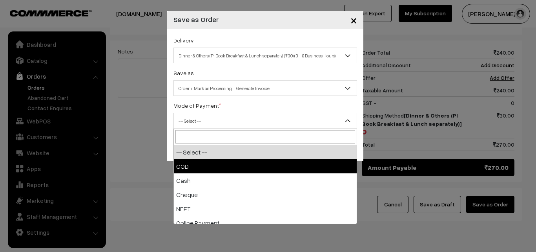
select select "1"
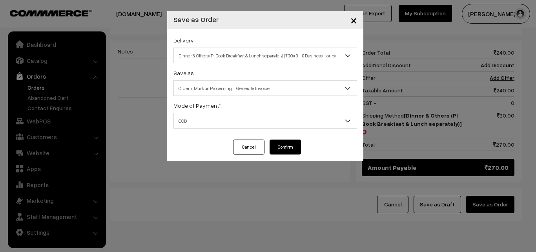
click at [289, 147] on button "Confirm" at bounding box center [285, 146] width 31 height 15
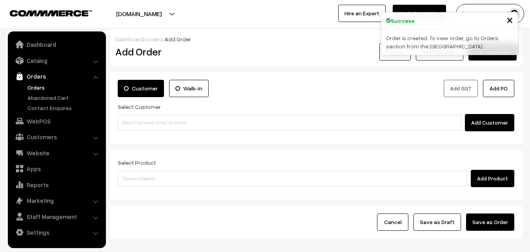
click at [39, 87] on link "Orders" at bounding box center [65, 87] width 78 height 8
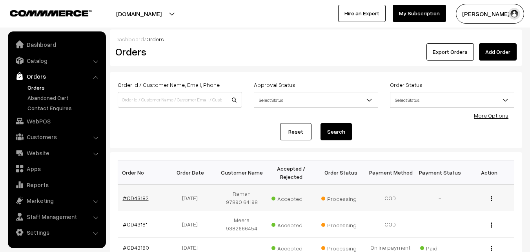
click at [141, 197] on link "#OD43182" at bounding box center [136, 197] width 26 height 7
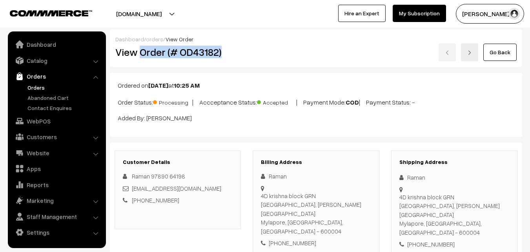
drag, startPoint x: 141, startPoint y: 51, endPoint x: 238, endPoint y: 58, distance: 96.8
click at [238, 58] on h2 "View Order (# OD43182)" at bounding box center [178, 52] width 126 height 12
copy h2 "Order (# OD43182)"
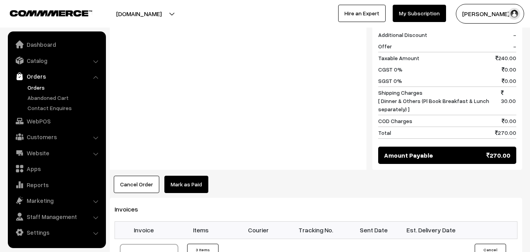
scroll to position [393, 0]
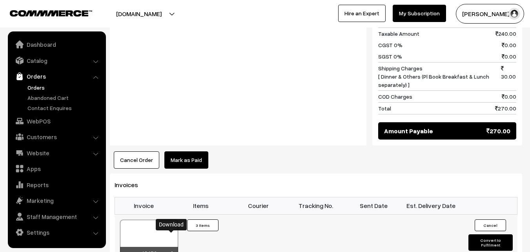
click at [172, 251] on icon at bounding box center [172, 253] width 5 height 5
click at [34, 86] on link "Orders" at bounding box center [65, 87] width 78 height 8
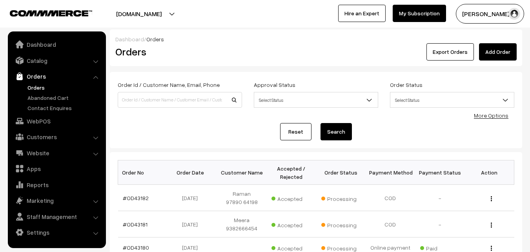
click at [204, 134] on div "Reset Search" at bounding box center [316, 131] width 397 height 17
click at [50, 124] on link "WebPOS" at bounding box center [56, 121] width 93 height 14
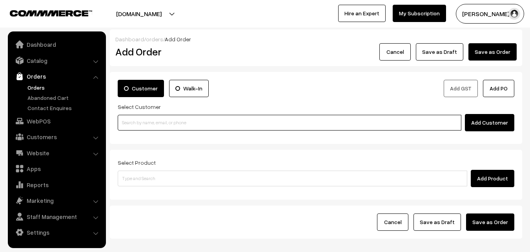
click at [169, 120] on input at bounding box center [290, 123] width 344 height 16
paste input "+91 99529 61650"
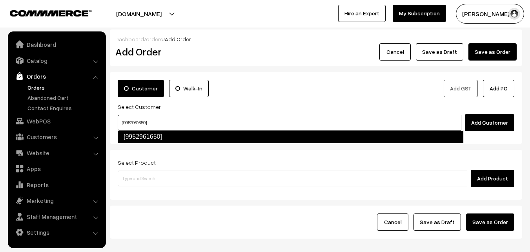
type input "[9952961650]"
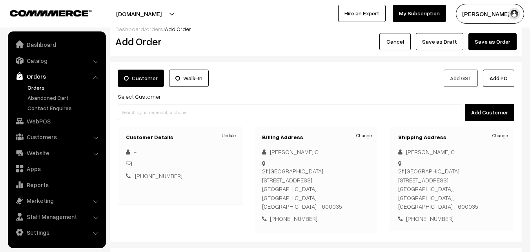
scroll to position [39, 0]
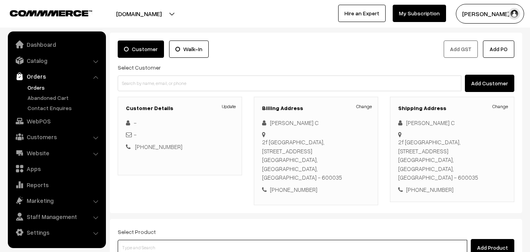
click at [216, 239] on input at bounding box center [293, 247] width 350 height 16
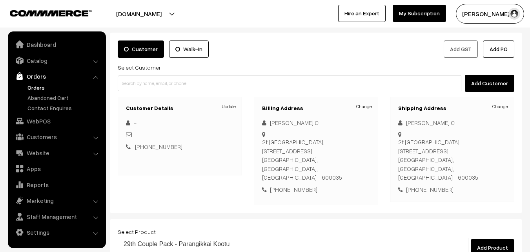
type input "29th M"
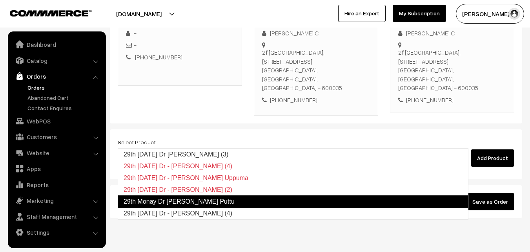
scroll to position [134, 0]
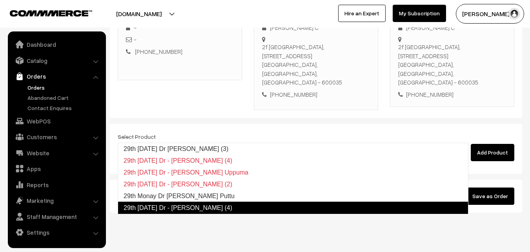
click at [152, 209] on link "29th Monday Dr - Idiyappam (4)" at bounding box center [293, 207] width 351 height 13
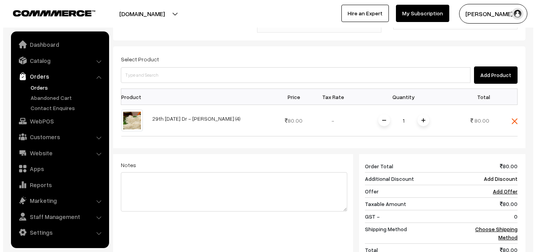
scroll to position [213, 0]
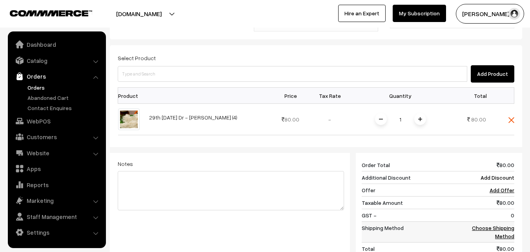
click at [512, 224] on link "Choose Shipping Method" at bounding box center [493, 231] width 42 height 15
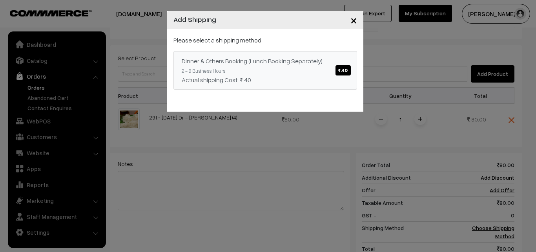
click at [349, 70] on span "₹.40" at bounding box center [343, 70] width 15 height 10
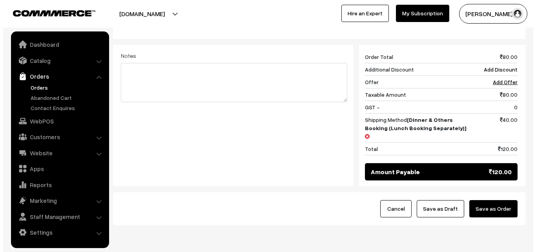
scroll to position [325, 0]
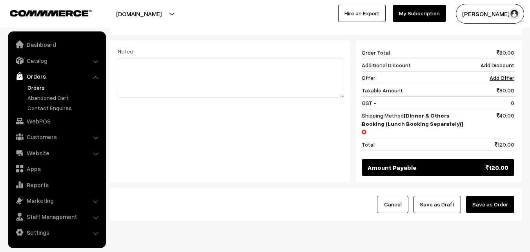
click at [499, 196] on button "Save as Order" at bounding box center [490, 204] width 48 height 17
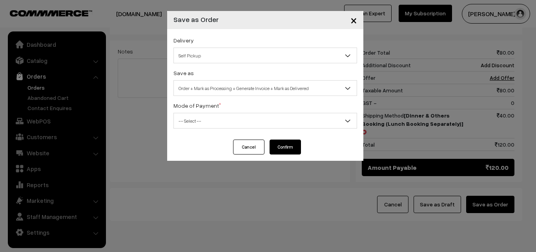
click at [291, 58] on span "Self Pickup" at bounding box center [265, 56] width 183 height 14
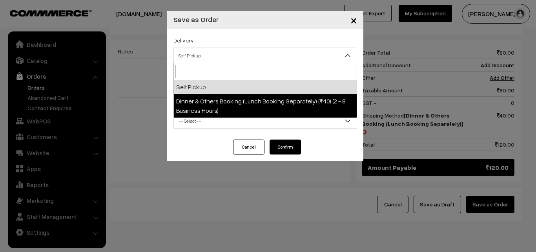
select select "DOB1"
select select "3"
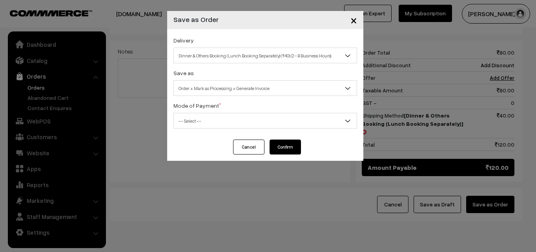
click at [297, 120] on span "-- Select --" at bounding box center [265, 121] width 183 height 14
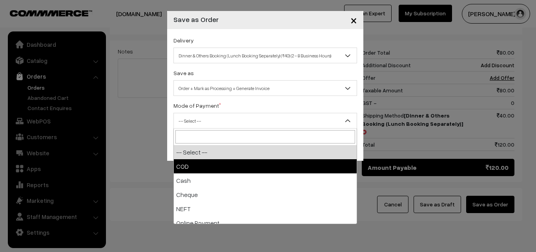
select select "1"
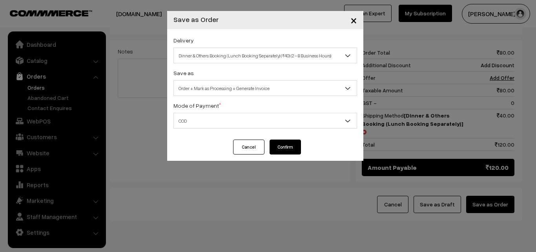
click at [288, 146] on button "Confirm" at bounding box center [285, 146] width 31 height 15
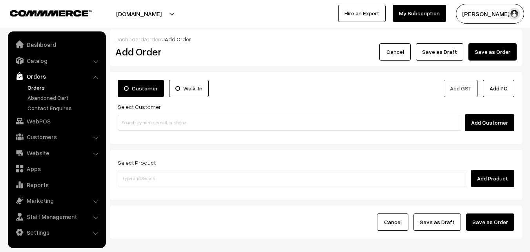
click at [37, 88] on link "Orders" at bounding box center [65, 87] width 78 height 8
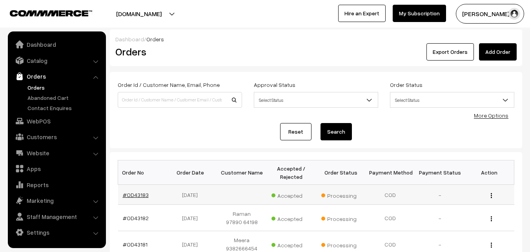
click at [143, 193] on link "#OD43183" at bounding box center [136, 194] width 26 height 7
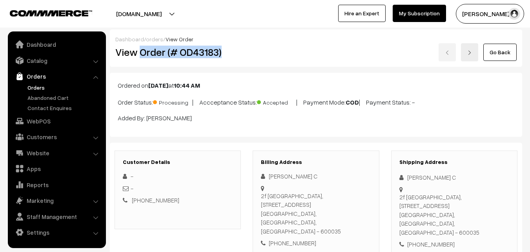
drag, startPoint x: 140, startPoint y: 54, endPoint x: 228, endPoint y: 54, distance: 88.3
click at [228, 54] on h2 "View Order (# OD43183)" at bounding box center [178, 52] width 126 height 12
copy h2 "Order (# OD43183)"
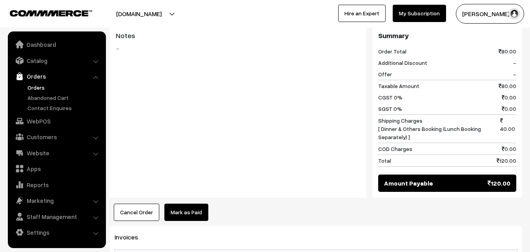
scroll to position [432, 0]
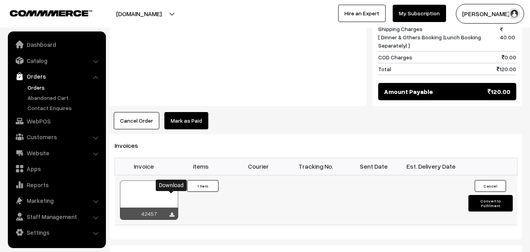
click at [172, 212] on icon at bounding box center [172, 214] width 5 height 5
click at [44, 90] on link "Orders" at bounding box center [65, 87] width 78 height 8
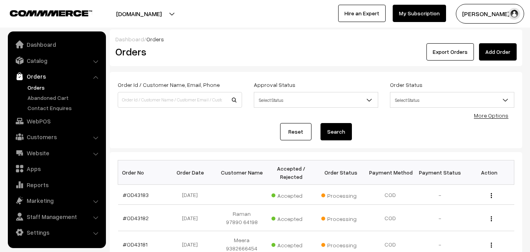
click at [172, 141] on div "Order Id / Customer Name, Email, Phone Approval Status Select Status Awaiting A…" at bounding box center [316, 110] width 413 height 76
click at [31, 87] on link "Orders" at bounding box center [65, 87] width 78 height 8
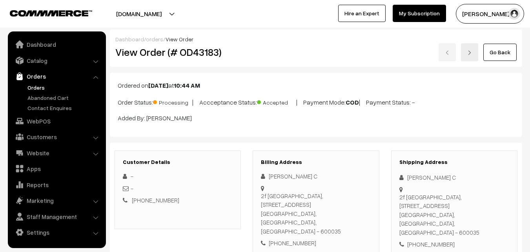
scroll to position [432, 0]
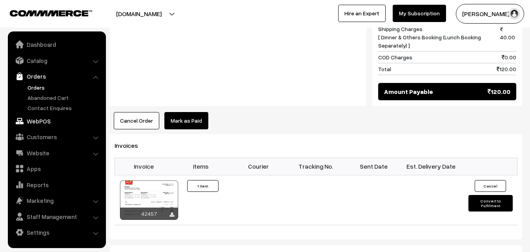
click at [34, 119] on link "WebPOS" at bounding box center [56, 121] width 93 height 14
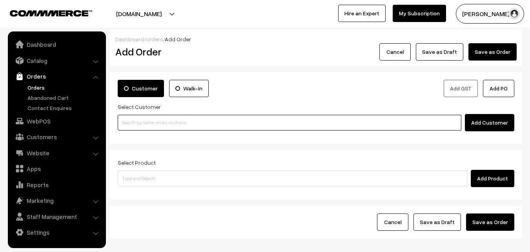
click at [135, 121] on input at bounding box center [290, 123] width 344 height 16
paste input "+91 99400 52922"
type input "Vasanthi 99400 52922 [9940052922]"
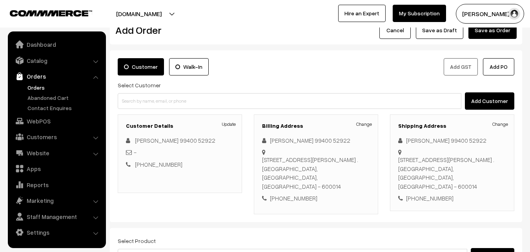
scroll to position [39, 0]
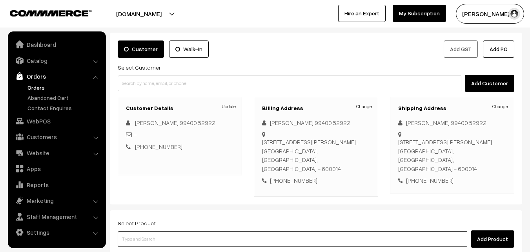
click at [208, 231] on input at bounding box center [293, 239] width 350 height 16
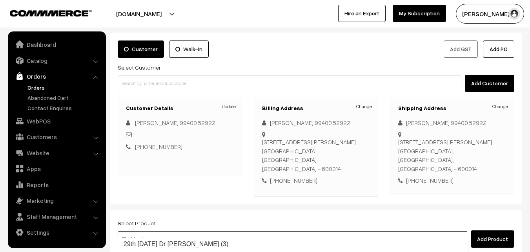
type input "29th Monday Dr - Idiyappam (4)"
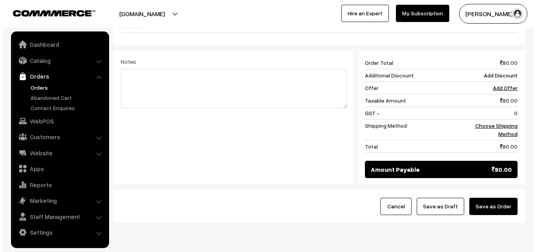
scroll to position [314, 0]
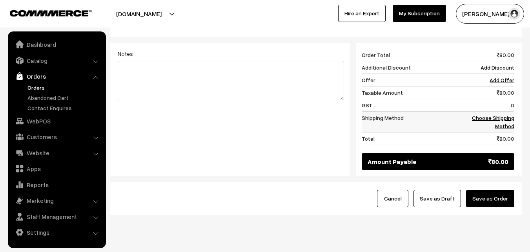
click at [504, 114] on link "Choose Shipping Method" at bounding box center [493, 121] width 42 height 15
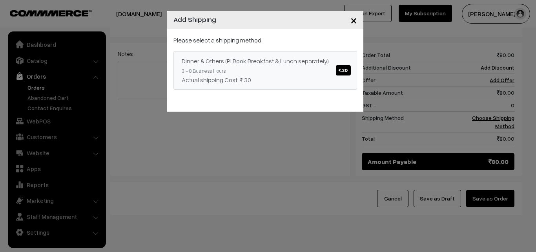
click at [343, 68] on span "₹.30" at bounding box center [343, 70] width 15 height 10
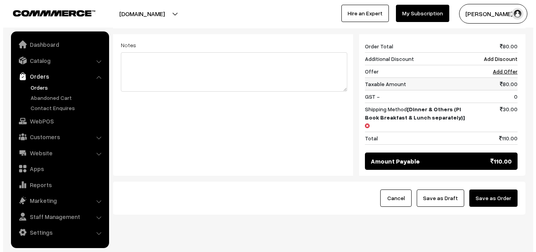
scroll to position [325, 0]
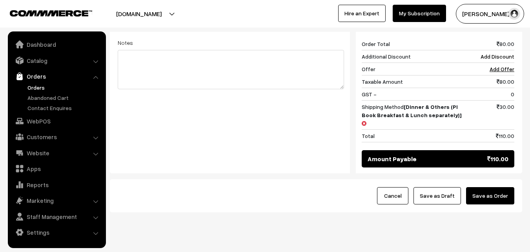
click at [480, 187] on button "Save as Order" at bounding box center [490, 195] width 48 height 17
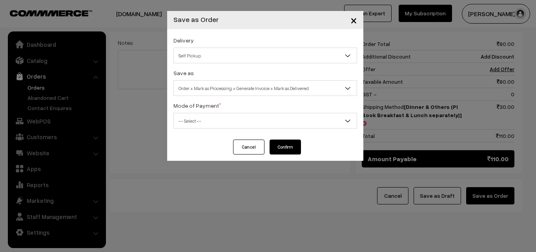
click at [238, 53] on span "Self Pickup" at bounding box center [265, 56] width 183 height 14
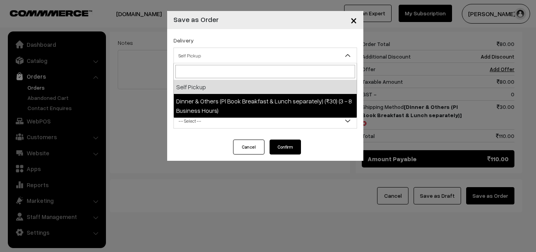
select select "DOP1"
select select "3"
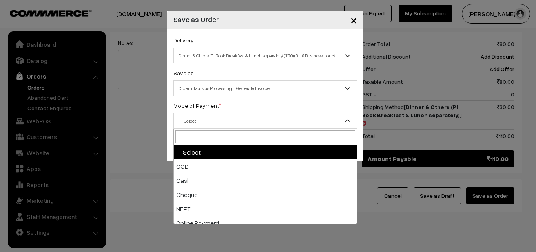
drag, startPoint x: 240, startPoint y: 123, endPoint x: 238, endPoint y: 135, distance: 12.3
click at [240, 124] on span "-- Select --" at bounding box center [265, 121] width 183 height 14
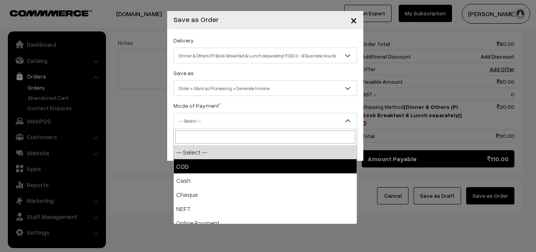
drag, startPoint x: 235, startPoint y: 162, endPoint x: 236, endPoint y: 155, distance: 6.8
select select "1"
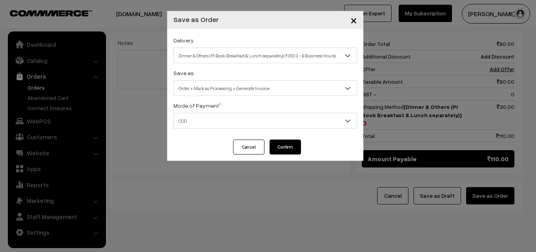
click at [280, 146] on button "Confirm" at bounding box center [285, 146] width 31 height 15
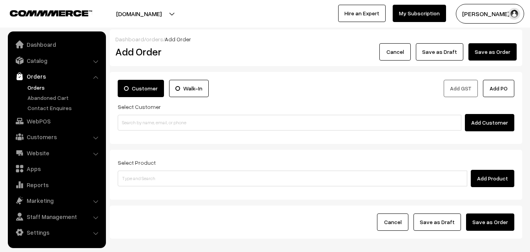
click at [37, 90] on link "Orders" at bounding box center [65, 87] width 78 height 8
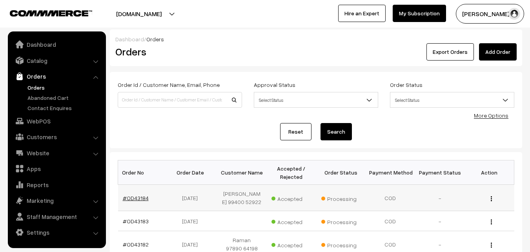
click at [143, 197] on link "#OD43184" at bounding box center [136, 197] width 26 height 7
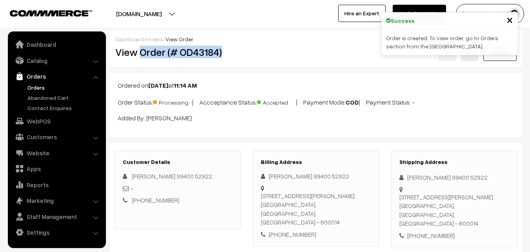
drag, startPoint x: 142, startPoint y: 53, endPoint x: 245, endPoint y: 54, distance: 102.9
click at [245, 54] on div "View Order (# OD43184)" at bounding box center [179, 52] width 138 height 18
copy h2 "Order (# OD43184)"
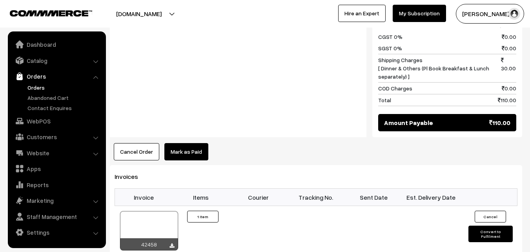
scroll to position [393, 0]
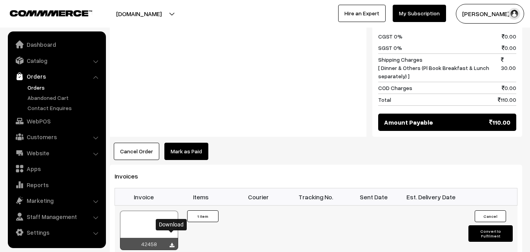
click at [170, 243] on icon at bounding box center [172, 245] width 5 height 5
click at [35, 119] on link "WebPOS" at bounding box center [56, 121] width 93 height 14
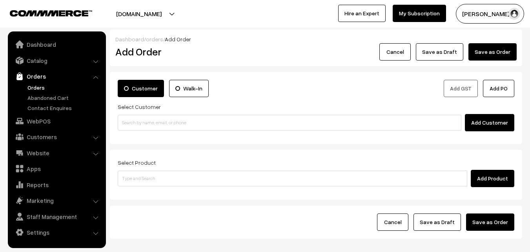
click at [143, 126] on input at bounding box center [290, 123] width 344 height 16
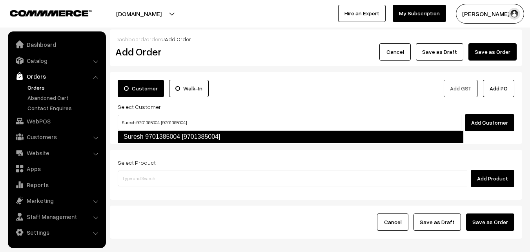
type input "Suresh 9701385004 [9701385004]"
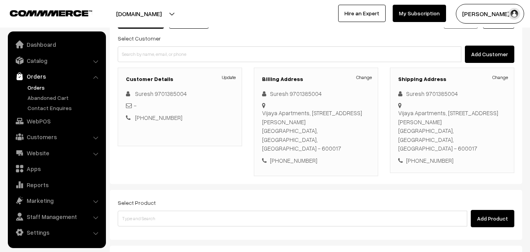
scroll to position [79, 0]
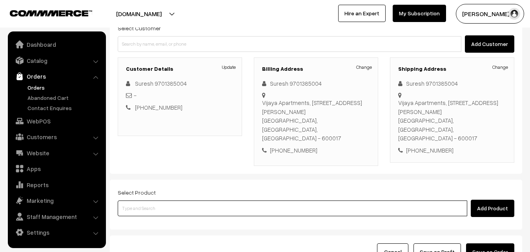
click at [263, 200] on input at bounding box center [293, 208] width 350 height 16
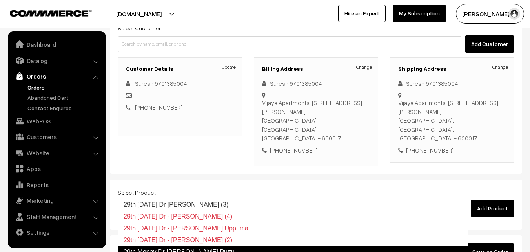
type input "29th [DATE] Dr - [PERSON_NAME] (4)"
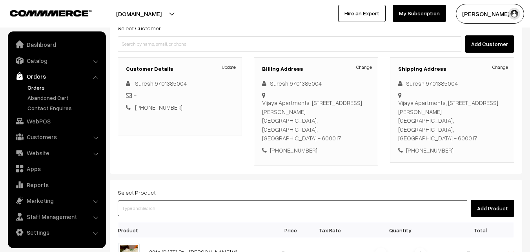
click at [214, 200] on input at bounding box center [293, 208] width 350 height 16
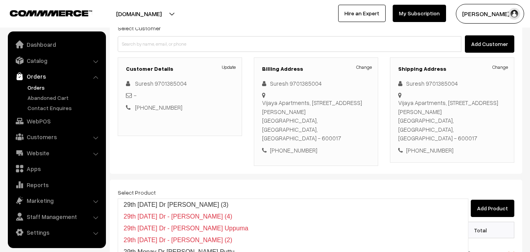
type input "29th [DATE] Dr [PERSON_NAME] (3)"
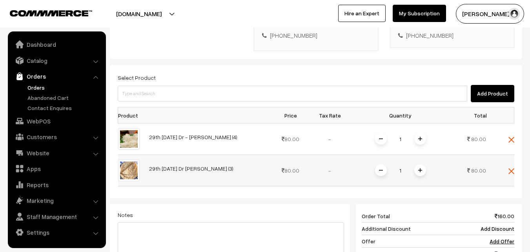
scroll to position [196, 0]
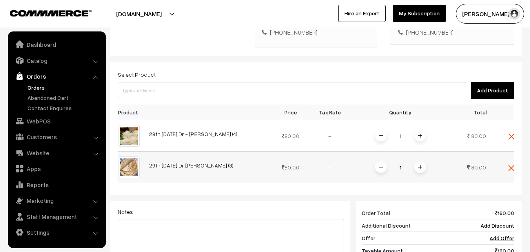
click at [419, 165] on img at bounding box center [421, 167] width 4 height 4
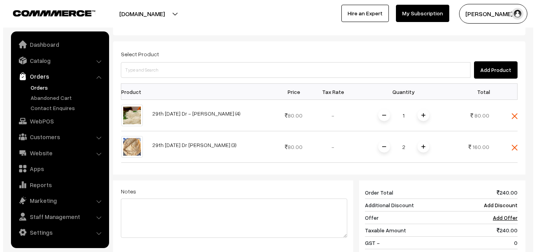
scroll to position [236, 0]
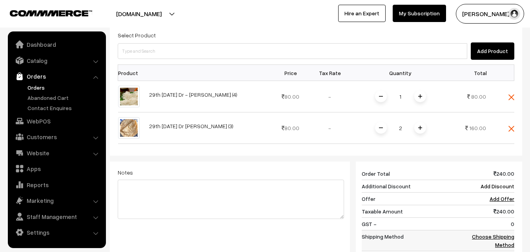
click at [491, 233] on link "Choose Shipping Method" at bounding box center [493, 240] width 42 height 15
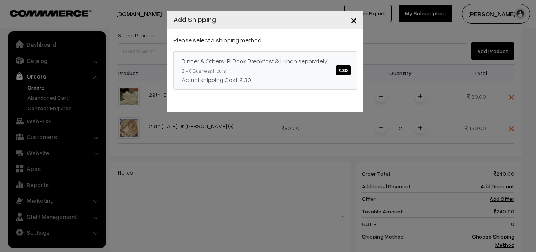
click at [338, 72] on span "₹.30" at bounding box center [343, 70] width 15 height 10
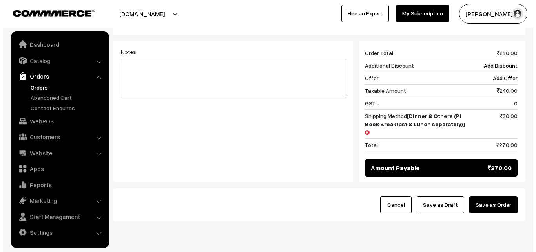
scroll to position [356, 0]
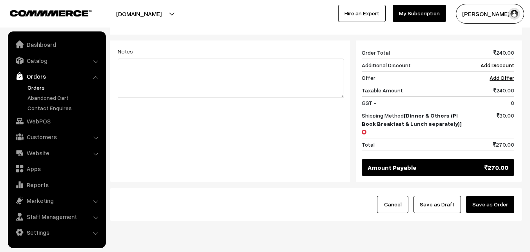
click at [492, 196] on button "Save as Order" at bounding box center [490, 204] width 48 height 17
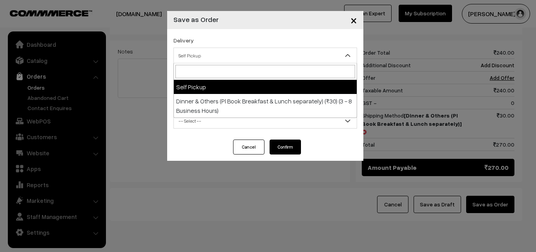
click at [309, 56] on span "Self Pickup" at bounding box center [265, 56] width 183 height 14
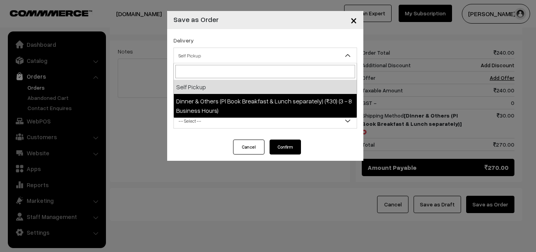
select select "DOP1"
select select "3"
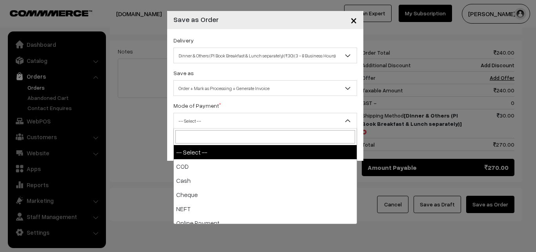
click at [305, 118] on span "-- Select --" at bounding box center [265, 121] width 183 height 14
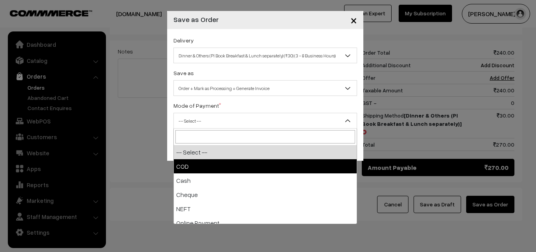
select select "1"
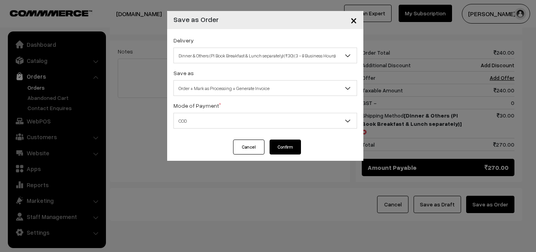
click at [295, 146] on button "Confirm" at bounding box center [285, 146] width 31 height 15
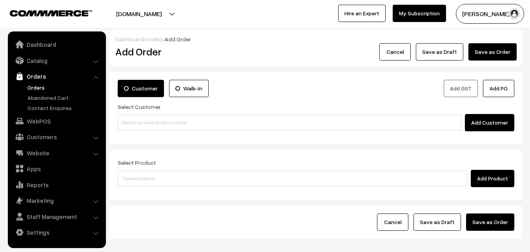
click at [37, 86] on link "Orders" at bounding box center [65, 87] width 78 height 8
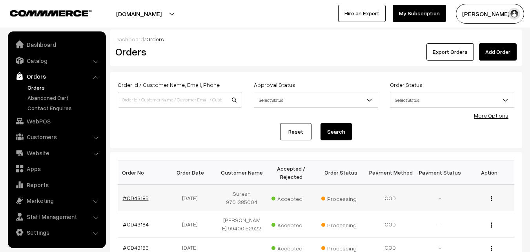
click at [134, 197] on link "#OD43185" at bounding box center [136, 197] width 26 height 7
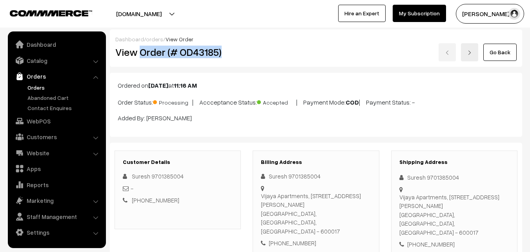
drag, startPoint x: 141, startPoint y: 53, endPoint x: 242, endPoint y: 53, distance: 100.9
click at [242, 53] on div "View Order (# OD43185)" at bounding box center [179, 52] width 138 height 18
copy h2 "Order (# OD43185)"
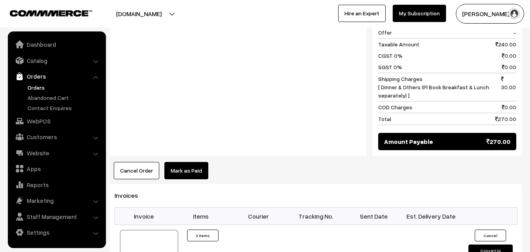
scroll to position [471, 0]
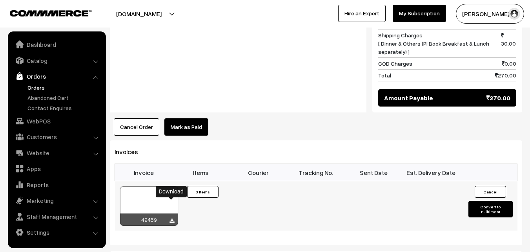
click at [170, 218] on icon at bounding box center [172, 220] width 5 height 5
click at [30, 91] on link "Orders" at bounding box center [65, 87] width 78 height 8
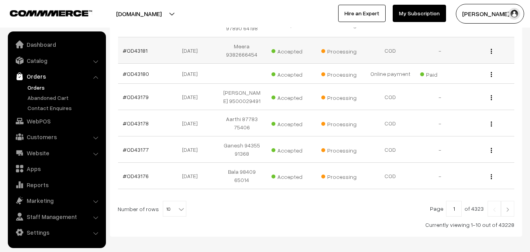
scroll to position [282, 0]
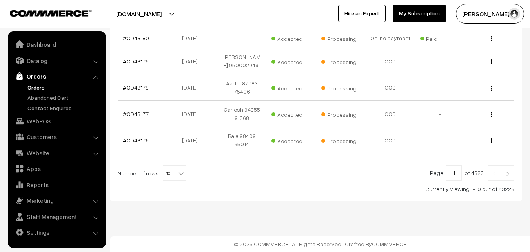
click at [511, 173] on img at bounding box center [507, 173] width 7 height 5
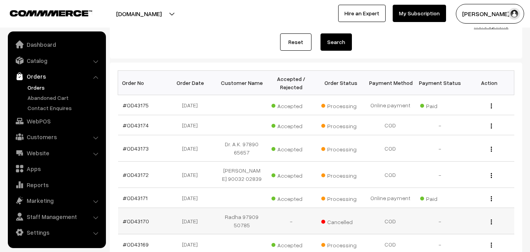
scroll to position [118, 0]
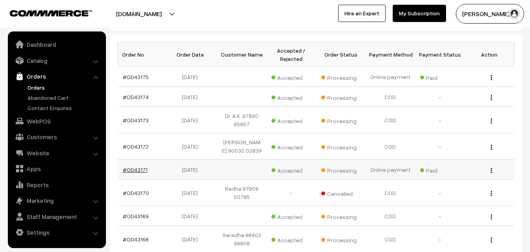
click at [137, 169] on link "#OD43171" at bounding box center [135, 169] width 25 height 7
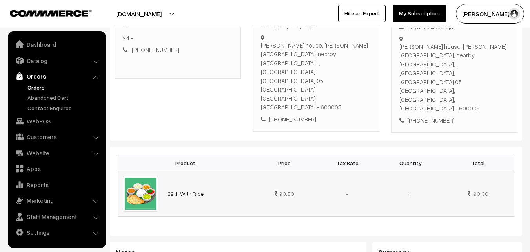
scroll to position [157, 0]
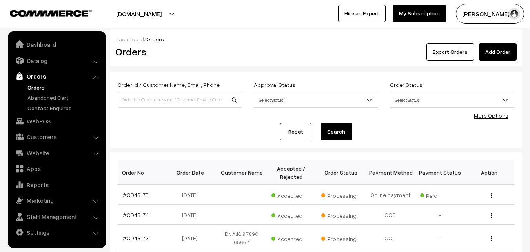
scroll to position [118, 0]
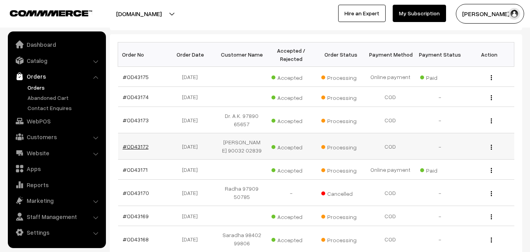
click at [140, 146] on link "#OD43172" at bounding box center [136, 146] width 26 height 7
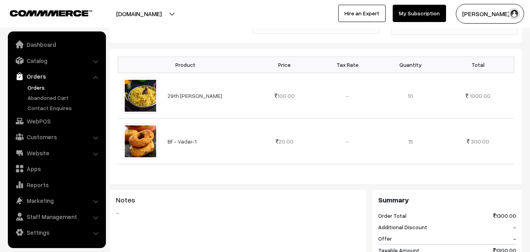
scroll to position [236, 0]
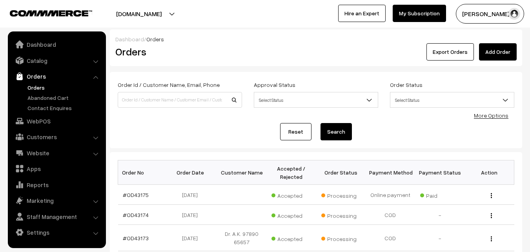
scroll to position [118, 0]
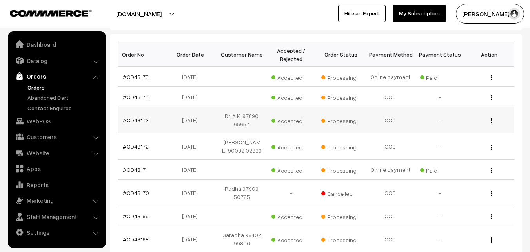
click at [140, 120] on link "#OD43173" at bounding box center [136, 120] width 26 height 7
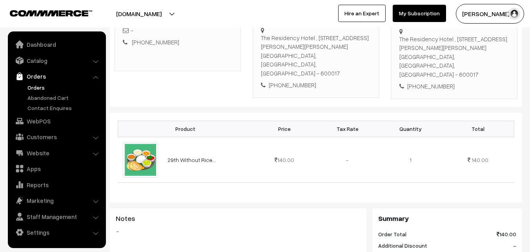
scroll to position [157, 0]
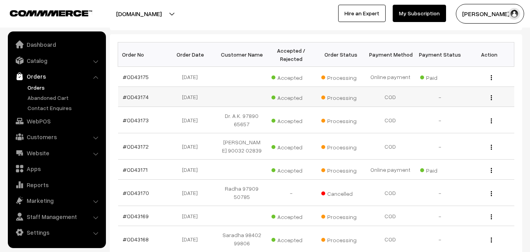
scroll to position [97, 0]
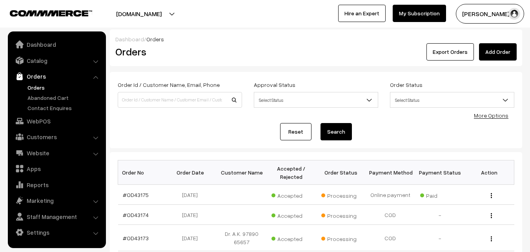
scroll to position [91, 0]
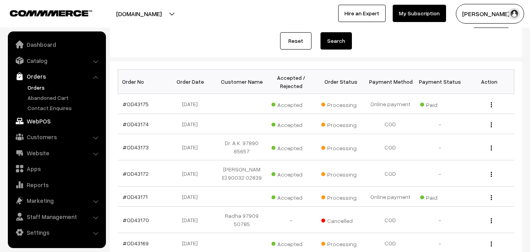
click at [39, 118] on link "WebPOS" at bounding box center [56, 121] width 93 height 14
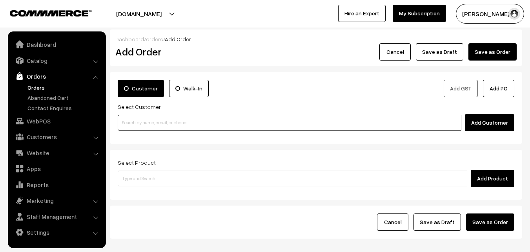
click at [154, 118] on input at bounding box center [290, 123] width 344 height 16
paste input "98844 61761"
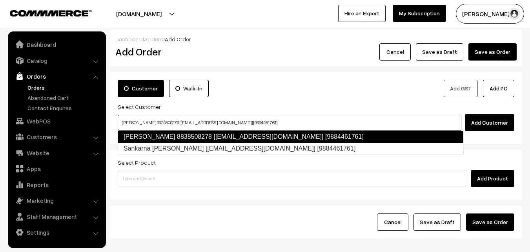
type input "Sankaran pillai 8838508278 [test14@gmail.com] [9884461761]"
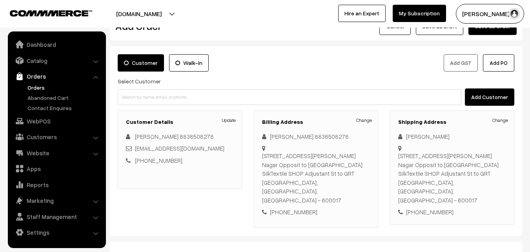
scroll to position [39, 0]
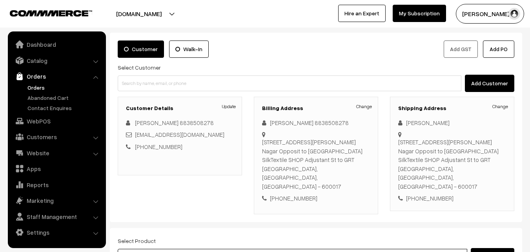
click at [216, 249] on input at bounding box center [293, 257] width 350 height 16
type input "29th"
click at [202, 249] on input at bounding box center [293, 257] width 350 height 16
type input "29th Mo"
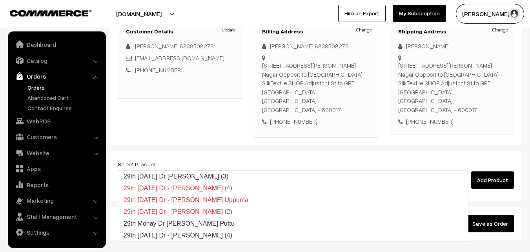
scroll to position [143, 0]
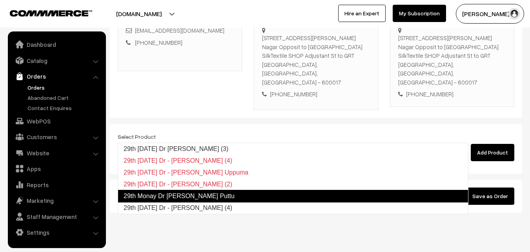
click at [161, 190] on link "29th Monay Dr Red Rice Puttu" at bounding box center [293, 196] width 351 height 13
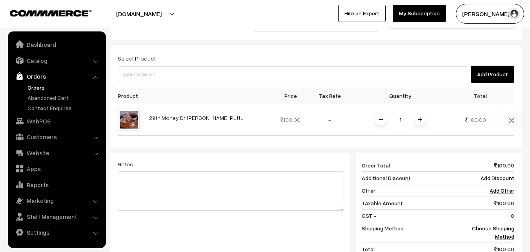
scroll to position [222, 0]
click at [497, 224] on link "Choose Shipping Method" at bounding box center [493, 231] width 42 height 15
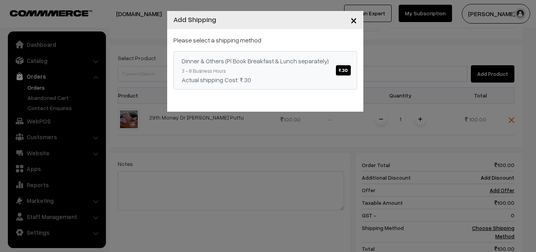
click at [342, 72] on span "₹.30" at bounding box center [343, 70] width 15 height 10
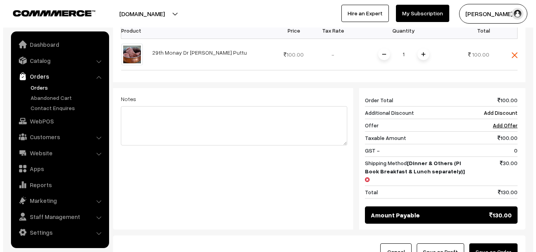
scroll to position [300, 0]
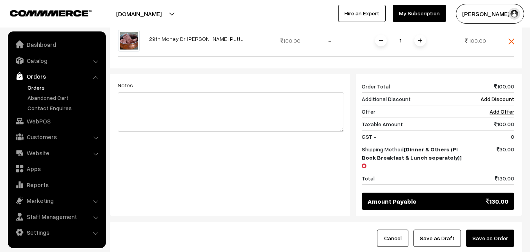
click at [495, 229] on button "Save as Order" at bounding box center [490, 237] width 48 height 17
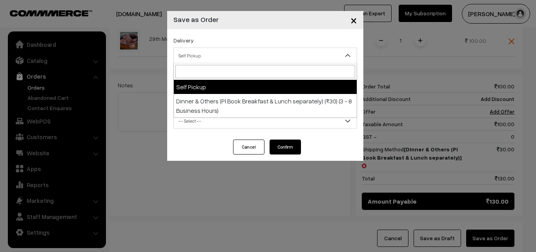
click at [265, 58] on span "Self Pickup" at bounding box center [265, 56] width 183 height 14
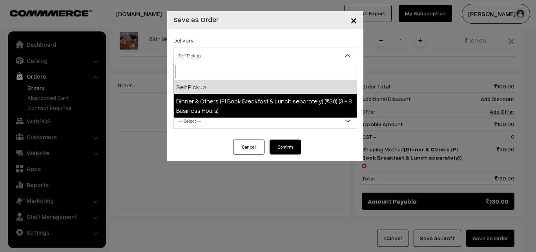
select select "DOP1"
select select "3"
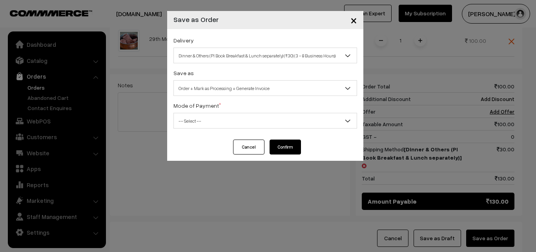
click at [267, 118] on span "-- Select --" at bounding box center [265, 121] width 183 height 14
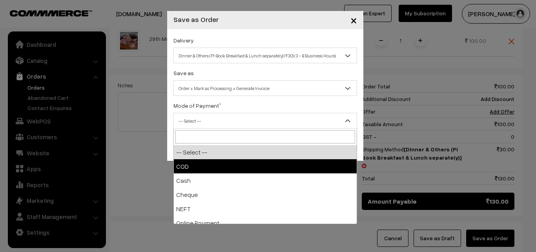
select select "1"
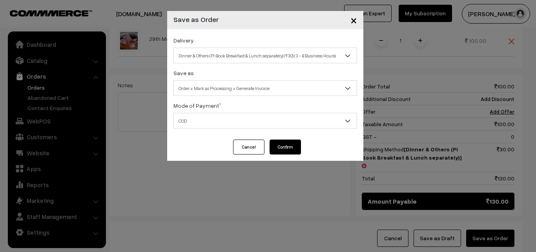
click at [283, 146] on button "Confirm" at bounding box center [285, 146] width 31 height 15
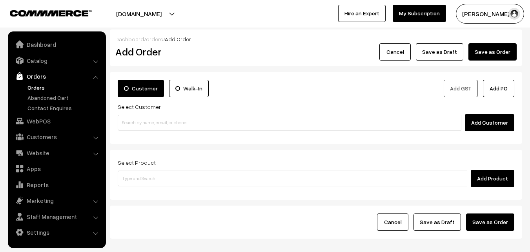
click at [30, 89] on link "Orders" at bounding box center [65, 87] width 78 height 8
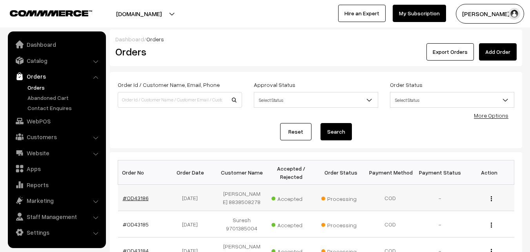
click at [135, 199] on link "#OD43186" at bounding box center [136, 197] width 26 height 7
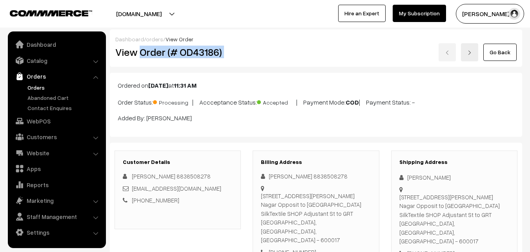
drag, startPoint x: 141, startPoint y: 53, endPoint x: 265, endPoint y: 52, distance: 124.9
click at [265, 52] on div "View Order (# OD43186) Go Back" at bounding box center [316, 52] width 413 height 18
copy div "Order (# OD43186)"
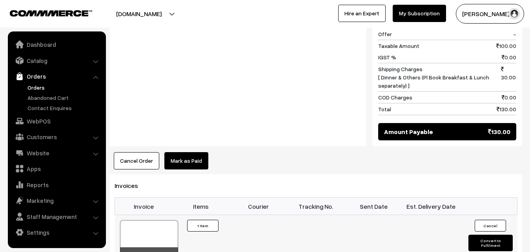
scroll to position [393, 0]
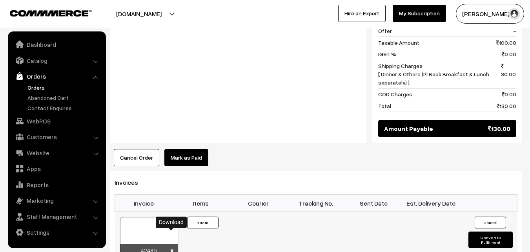
click at [170, 249] on icon at bounding box center [172, 251] width 5 height 5
click at [210, 220] on td "Invoice #42460 × Products Quantity 1 Item" at bounding box center [201, 237] width 58 height 50
click at [42, 122] on link "WebPOS" at bounding box center [56, 121] width 93 height 14
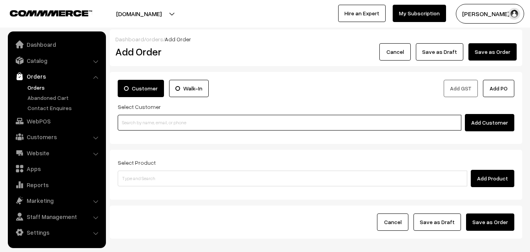
click at [143, 125] on input at bounding box center [290, 123] width 344 height 16
click at [190, 121] on input at bounding box center [290, 123] width 344 height 16
paste input "[PHONE_NUMBER]"
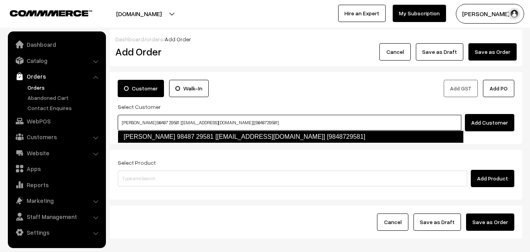
type input "[PERSON_NAME] 98487 29581 [[EMAIL_ADDRESS][DOMAIN_NAME]] [9848729581]"
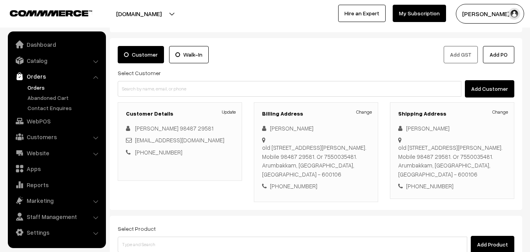
scroll to position [79, 0]
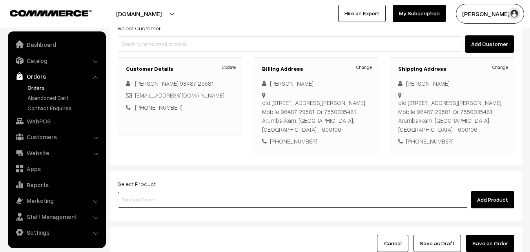
click at [186, 195] on input at bounding box center [293, 200] width 350 height 16
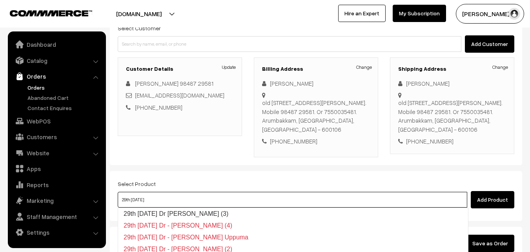
type input "29th [DATE] Dr [PERSON_NAME] (3)"
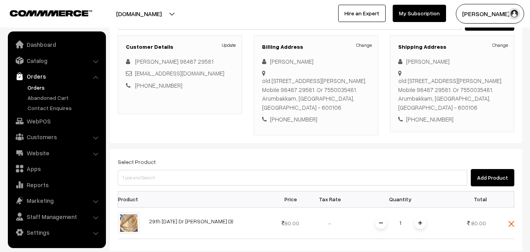
scroll to position [118, 0]
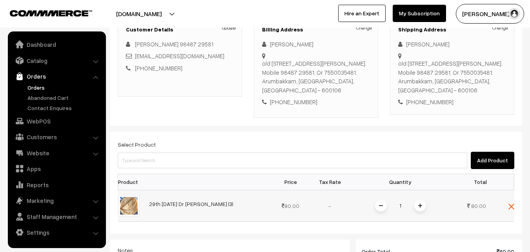
click at [417, 207] on span at bounding box center [421, 205] width 12 height 12
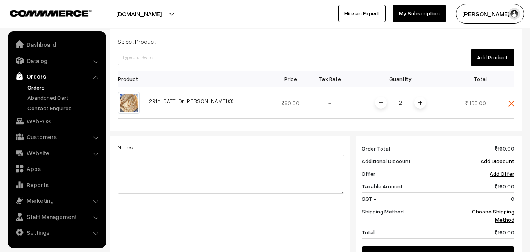
scroll to position [236, 0]
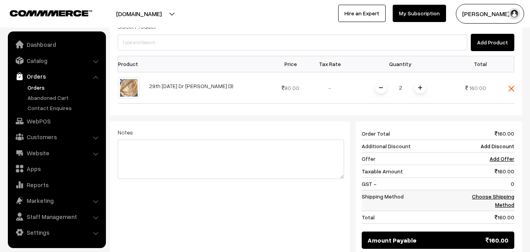
click at [512, 200] on td "Choose Shipping Method" at bounding box center [490, 200] width 49 height 21
click at [506, 197] on link "Choose Shipping Method" at bounding box center [493, 200] width 42 height 15
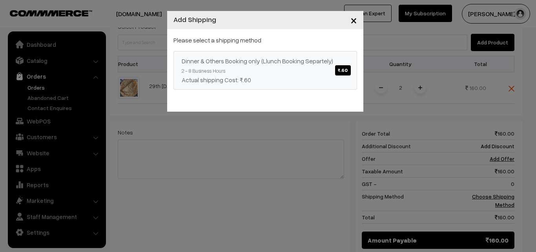
click at [350, 70] on span "₹.60" at bounding box center [342, 70] width 15 height 10
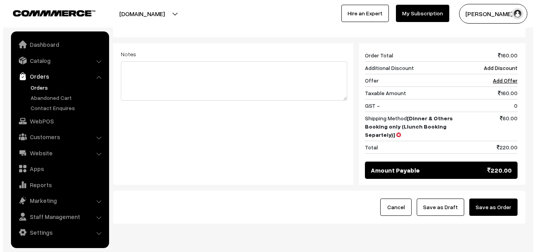
scroll to position [314, 0]
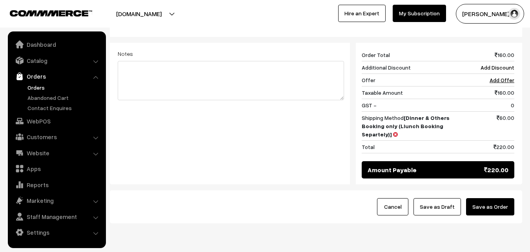
click at [476, 208] on button "Save as Order" at bounding box center [490, 206] width 48 height 17
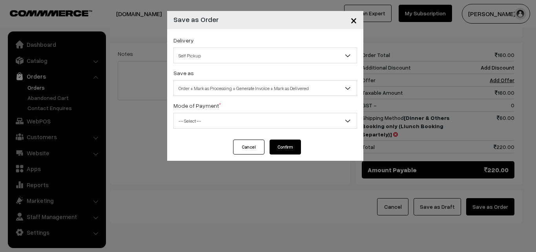
click at [320, 54] on span "Self Pickup" at bounding box center [265, 56] width 183 height 14
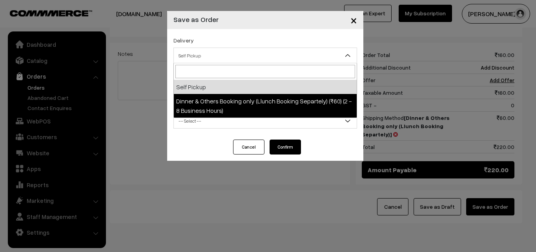
select select "DOB3"
select select "3"
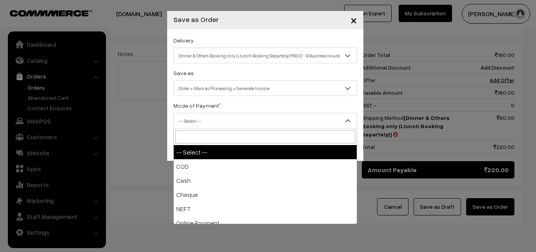
click at [299, 118] on span "-- Select --" at bounding box center [265, 121] width 183 height 14
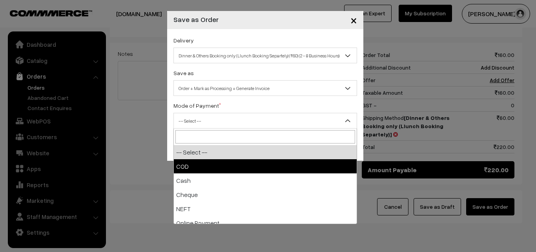
select select "1"
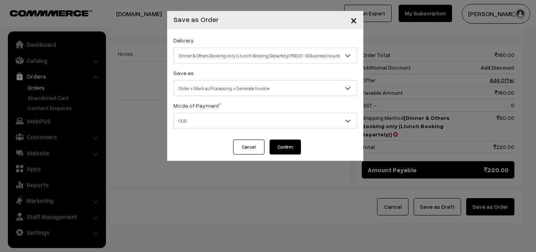
click at [290, 145] on button "Confirm" at bounding box center [285, 146] width 31 height 15
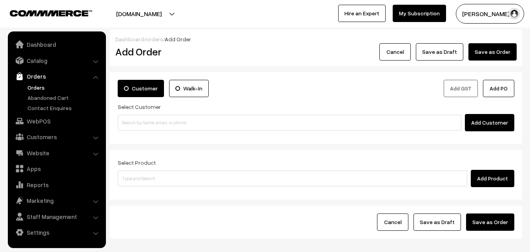
click at [32, 88] on link "Orders" at bounding box center [65, 87] width 78 height 8
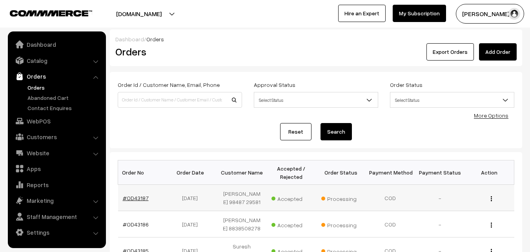
click at [143, 197] on link "#OD43187" at bounding box center [136, 197] width 26 height 7
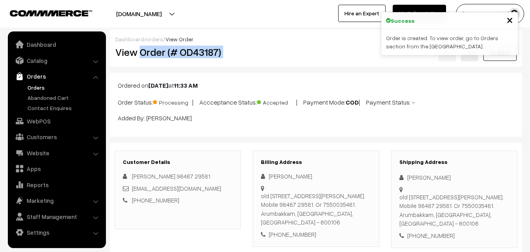
drag, startPoint x: 139, startPoint y: 54, endPoint x: 307, endPoint y: 54, distance: 168.4
click at [307, 54] on div "View Order (# OD43187) Go Back" at bounding box center [316, 52] width 413 height 18
copy div "Order (# OD43187)"
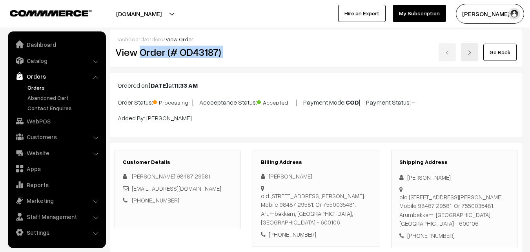
copy div "Order (# OD43187)"
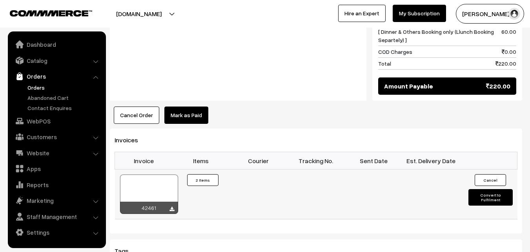
scroll to position [432, 0]
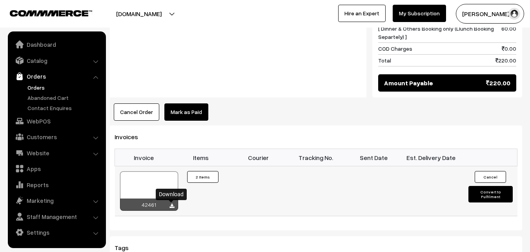
click at [172, 204] on icon at bounding box center [172, 205] width 5 height 5
click at [39, 87] on link "Orders" at bounding box center [65, 87] width 78 height 8
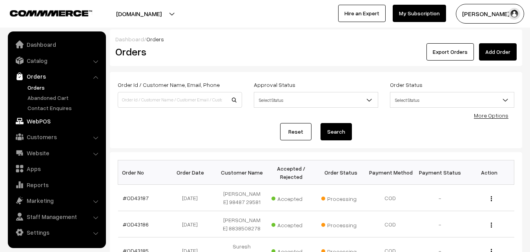
click at [33, 122] on link "WebPOS" at bounding box center [56, 121] width 93 height 14
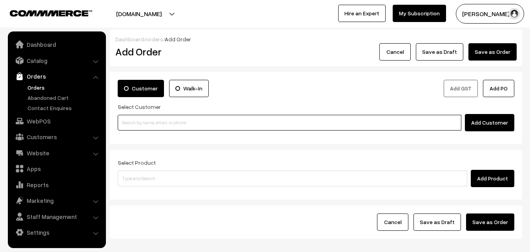
click at [170, 124] on input at bounding box center [290, 123] width 344 height 16
paste input "[PHONE_NUMBER]"
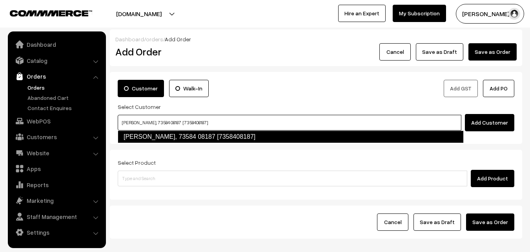
type input "[PERSON_NAME], 73584 08187 [7358408187]"
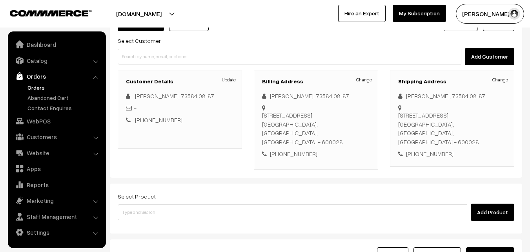
scroll to position [79, 0]
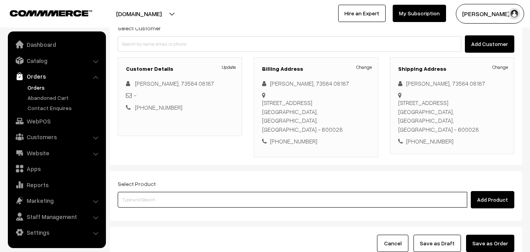
click at [263, 194] on input at bounding box center [293, 200] width 350 height 16
click at [204, 192] on input at bounding box center [293, 200] width 350 height 16
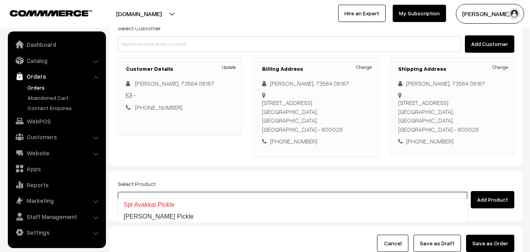
type input "a"
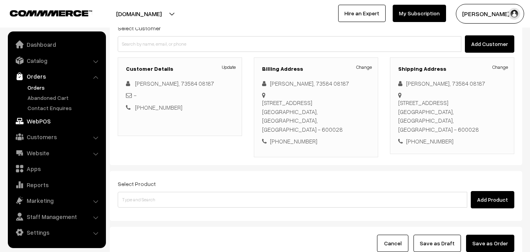
click at [38, 121] on link "WebPOS" at bounding box center [56, 121] width 93 height 14
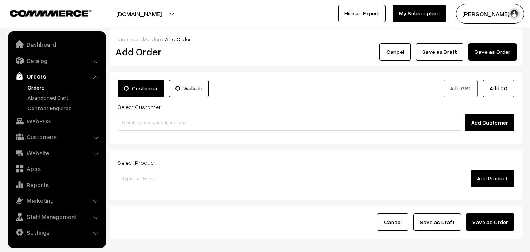
click at [38, 87] on link "Orders" at bounding box center [65, 87] width 78 height 8
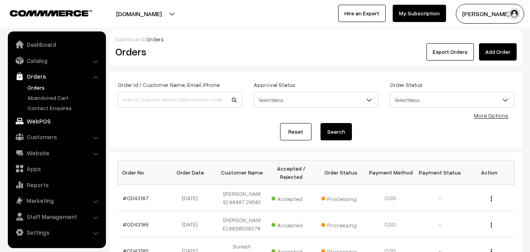
click at [44, 115] on link "WebPOS" at bounding box center [56, 121] width 93 height 14
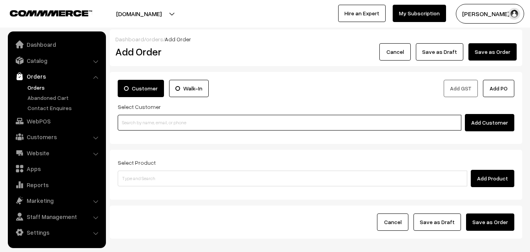
click at [183, 125] on input at bounding box center [290, 123] width 344 height 16
paste input "+91 93605 88129"
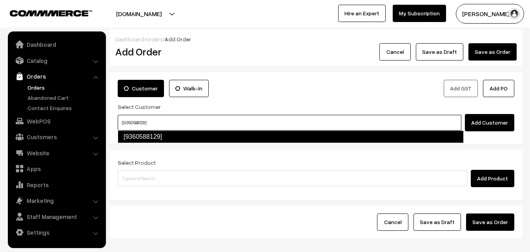
type input "[9360588129]"
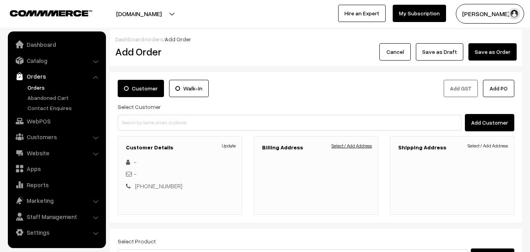
click at [356, 144] on link "Select / Add Address" at bounding box center [352, 145] width 40 height 7
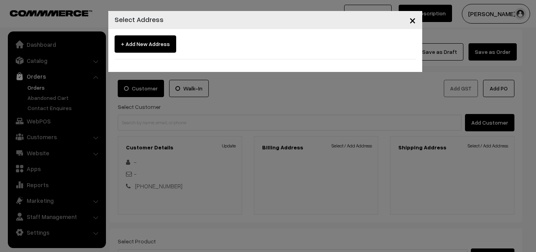
click at [413, 24] on span "×" at bounding box center [412, 20] width 7 height 15
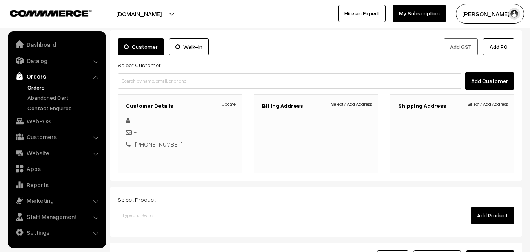
scroll to position [118, 0]
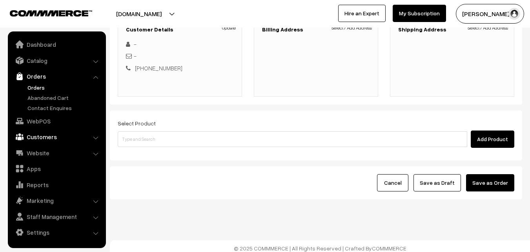
click at [42, 137] on link "Customers" at bounding box center [56, 137] width 93 height 14
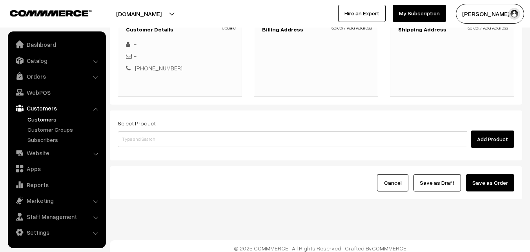
click at [41, 115] on link "Customers" at bounding box center [65, 119] width 78 height 8
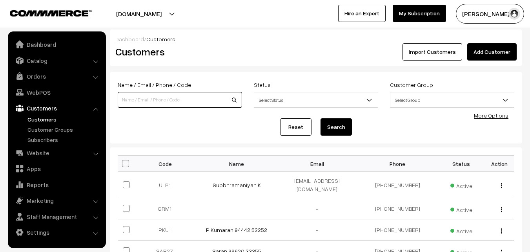
click at [216, 99] on input at bounding box center [180, 100] width 124 height 16
paste input "+91 93605 88129"
type input "9360588129"
click at [321, 118] on button "Search" at bounding box center [336, 126] width 31 height 17
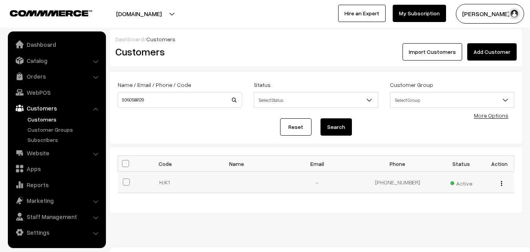
click at [388, 183] on td "[PHONE_NUMBER]" at bounding box center [398, 182] width 80 height 21
click at [501, 181] on button "button" at bounding box center [502, 183] width 2 height 6
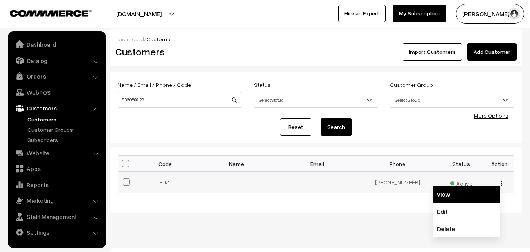
click at [470, 192] on link "view" at bounding box center [466, 193] width 67 height 17
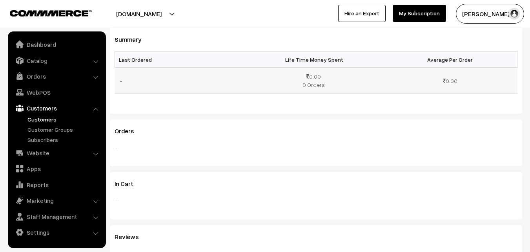
scroll to position [236, 0]
